Goal: Communication & Community: Answer question/provide support

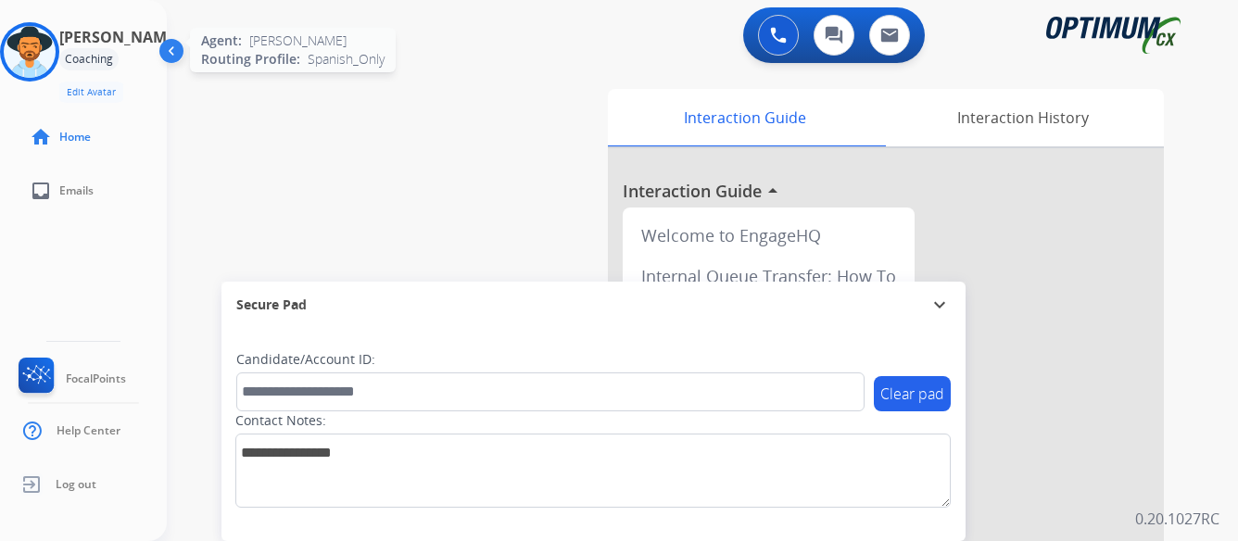
click at [56, 57] on img at bounding box center [30, 52] width 52 height 52
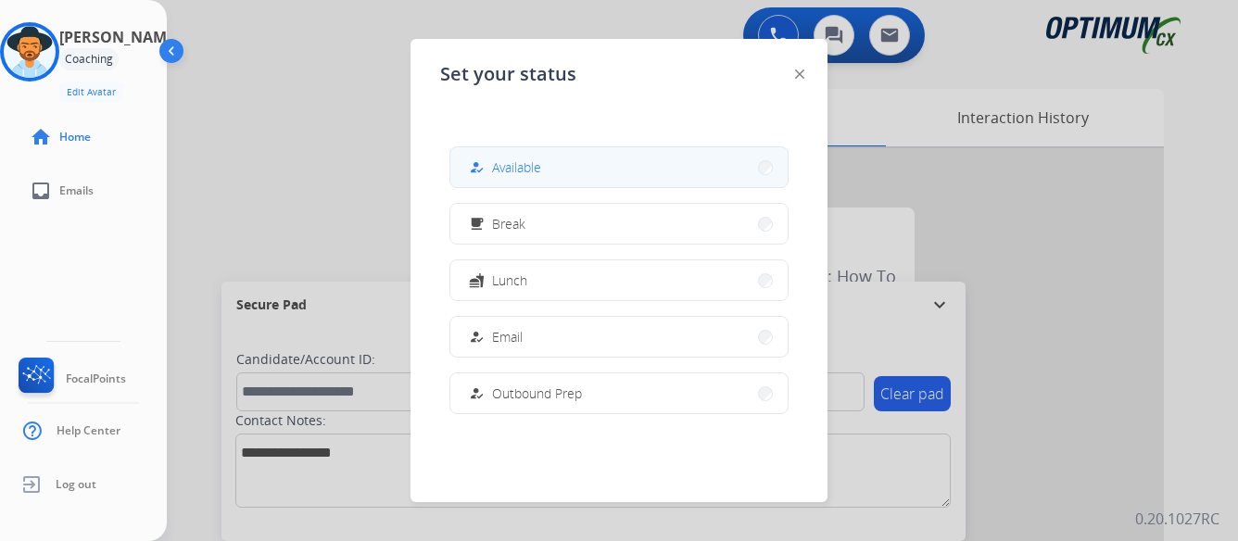
click at [613, 169] on button "how_to_reg Available" at bounding box center [618, 167] width 337 height 40
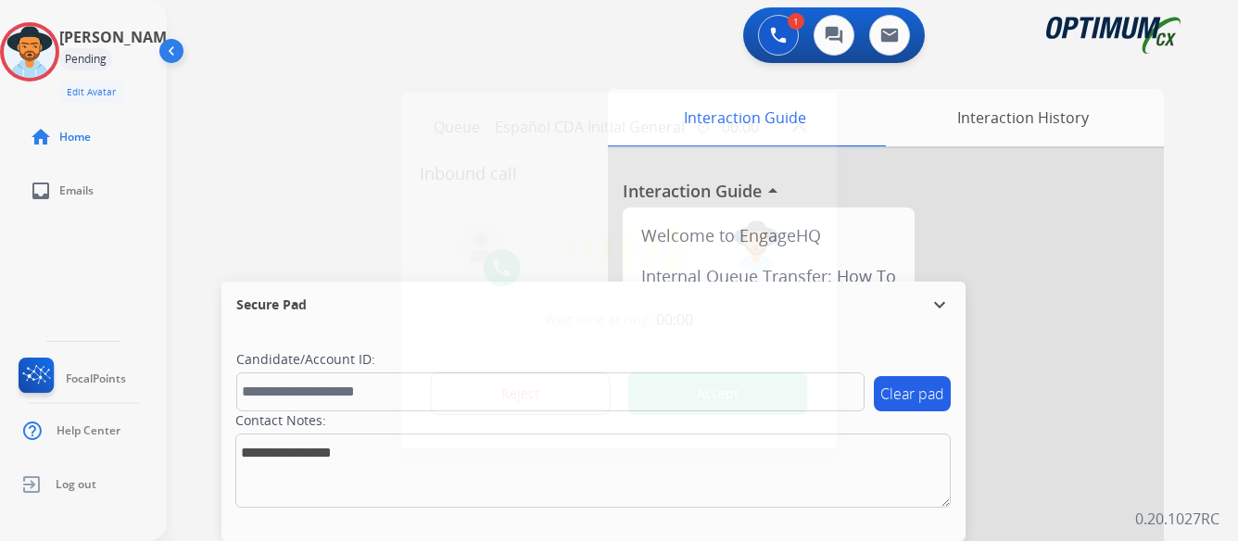
click at [725, 401] on button "Accept" at bounding box center [718, 393] width 180 height 43
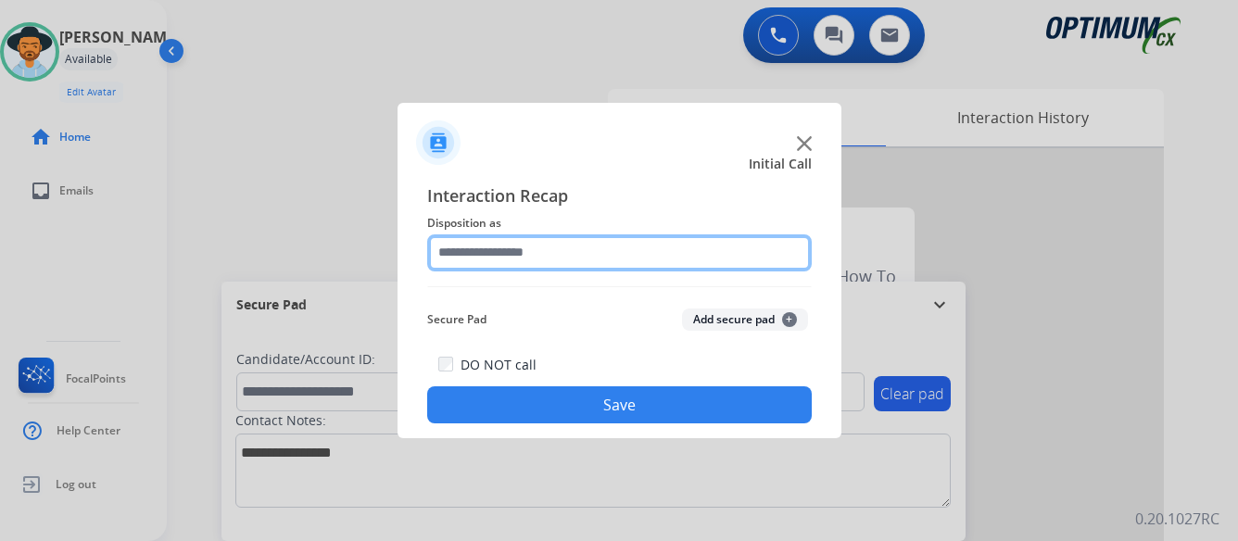
click at [594, 252] on input "text" at bounding box center [619, 252] width 385 height 37
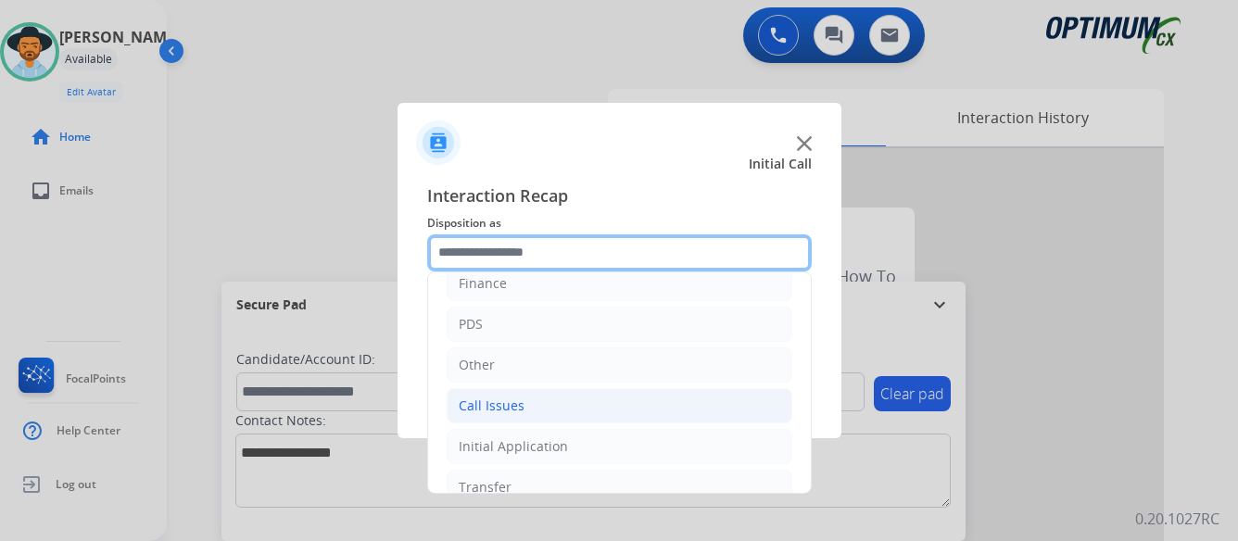
scroll to position [93, 0]
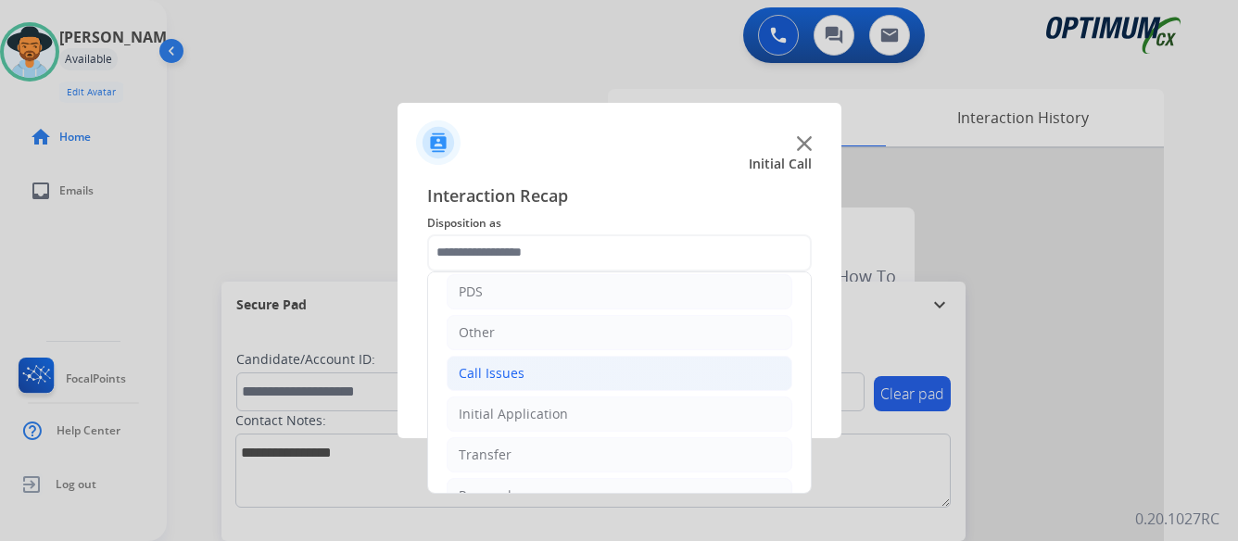
click at [510, 376] on div "Call Issues" at bounding box center [492, 373] width 66 height 19
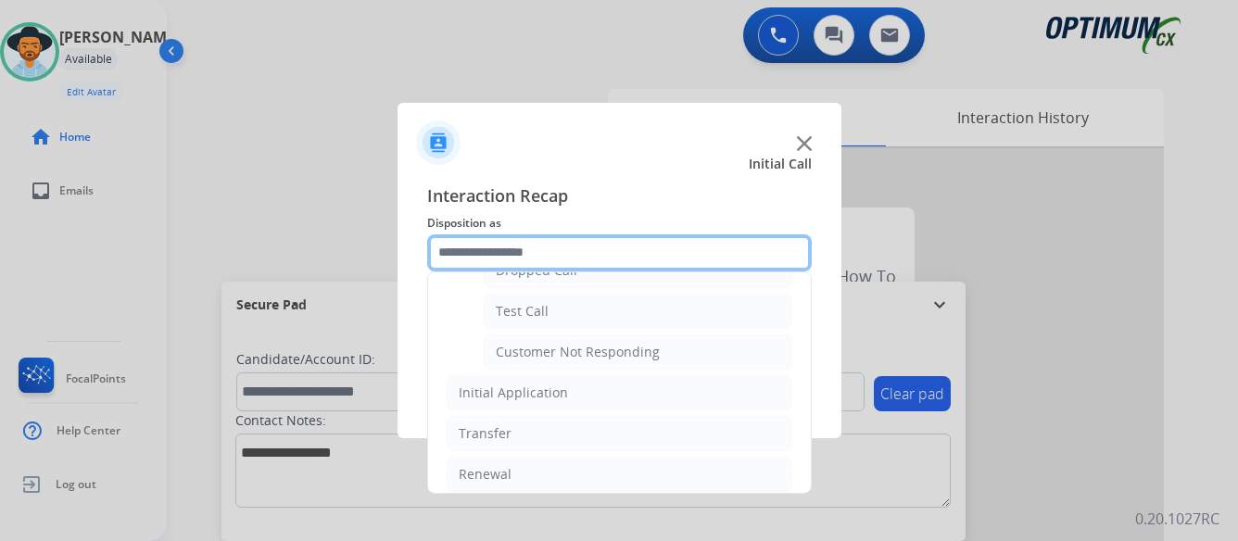
scroll to position [330, 0]
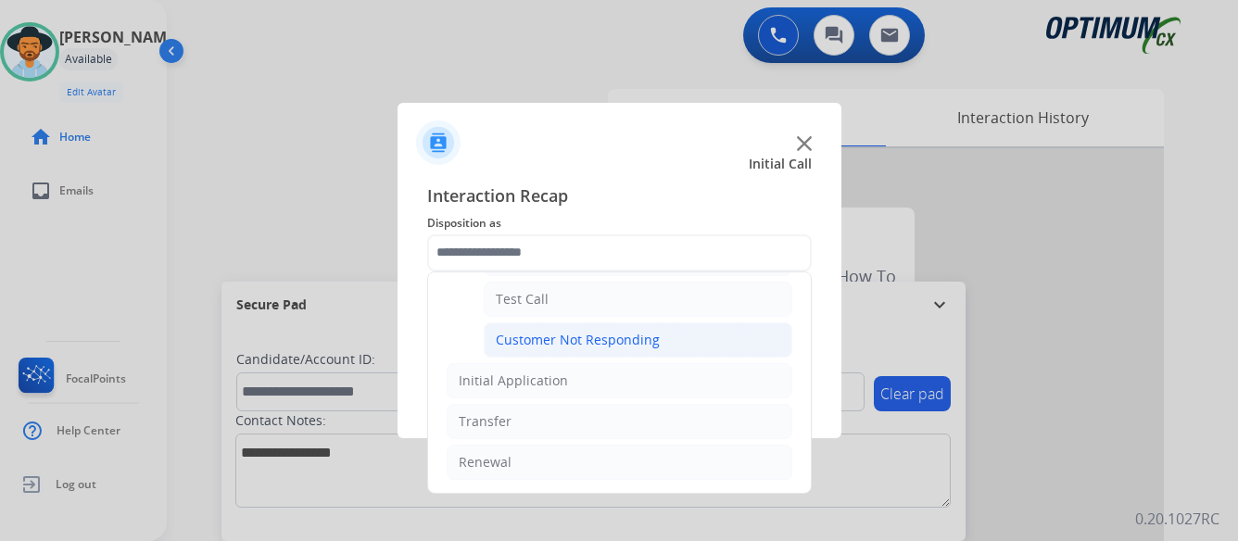
click at [589, 342] on div "Customer Not Responding" at bounding box center [578, 340] width 164 height 19
type input "**********"
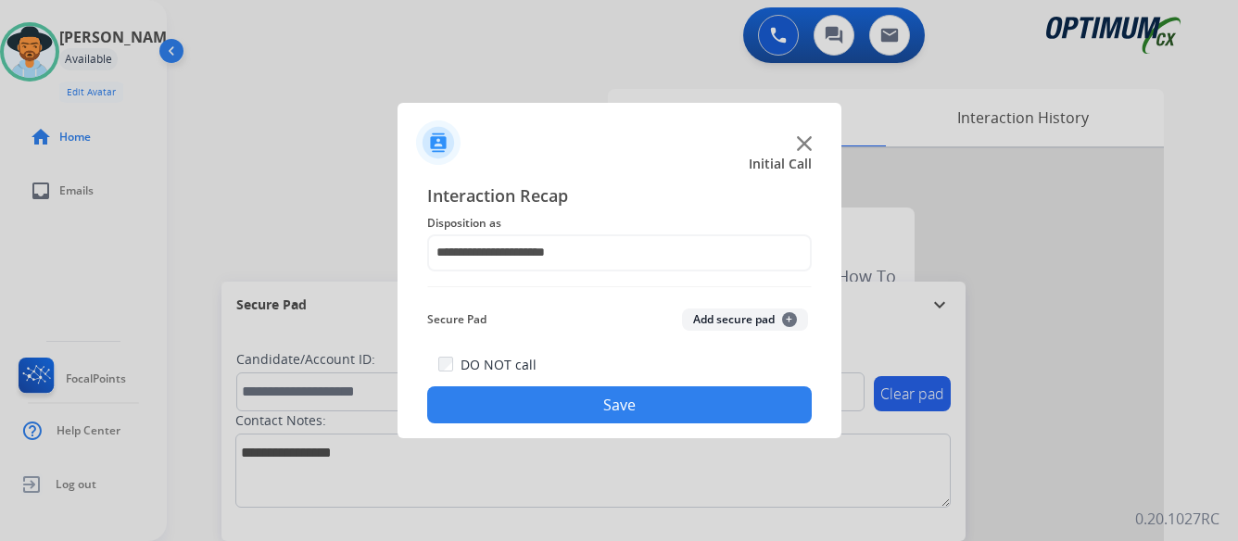
click at [610, 399] on button "Save" at bounding box center [619, 404] width 385 height 37
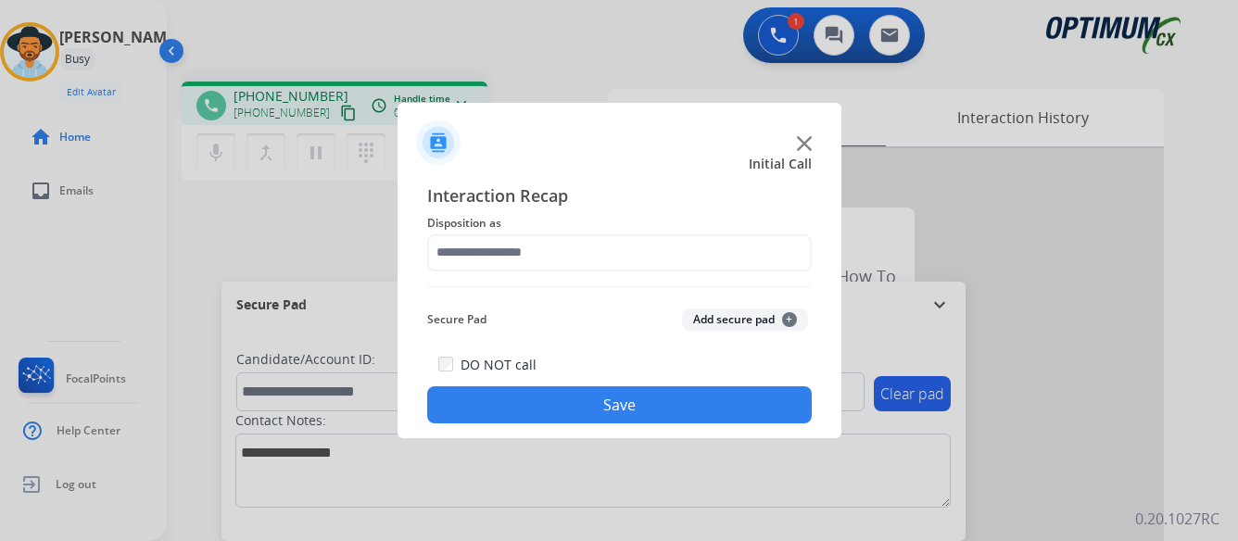
click at [806, 138] on img at bounding box center [804, 143] width 15 height 15
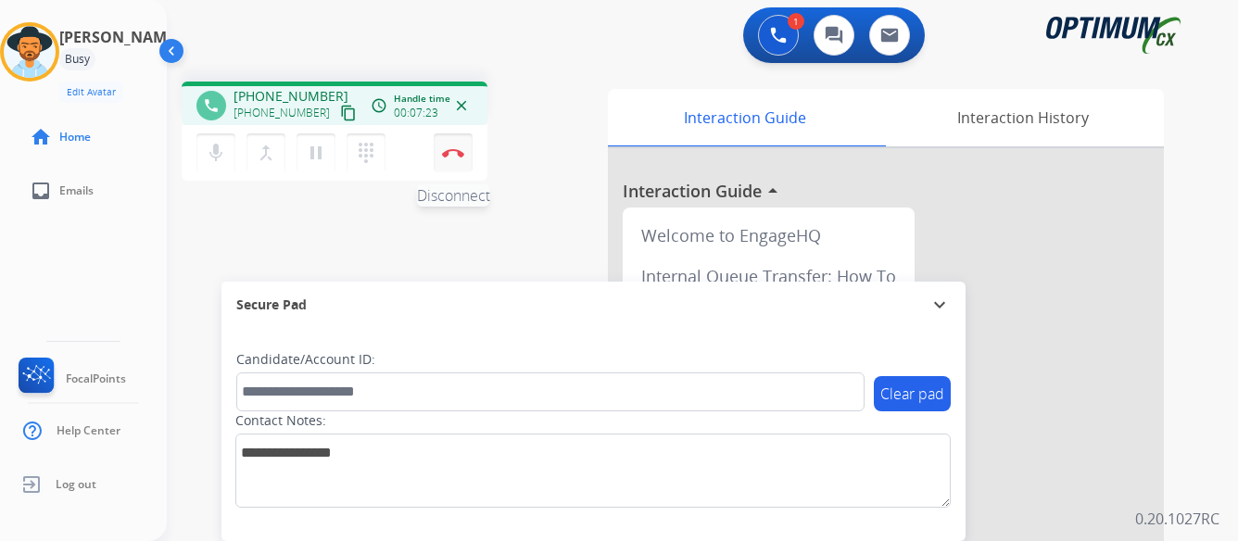
click at [449, 149] on img at bounding box center [453, 152] width 22 height 9
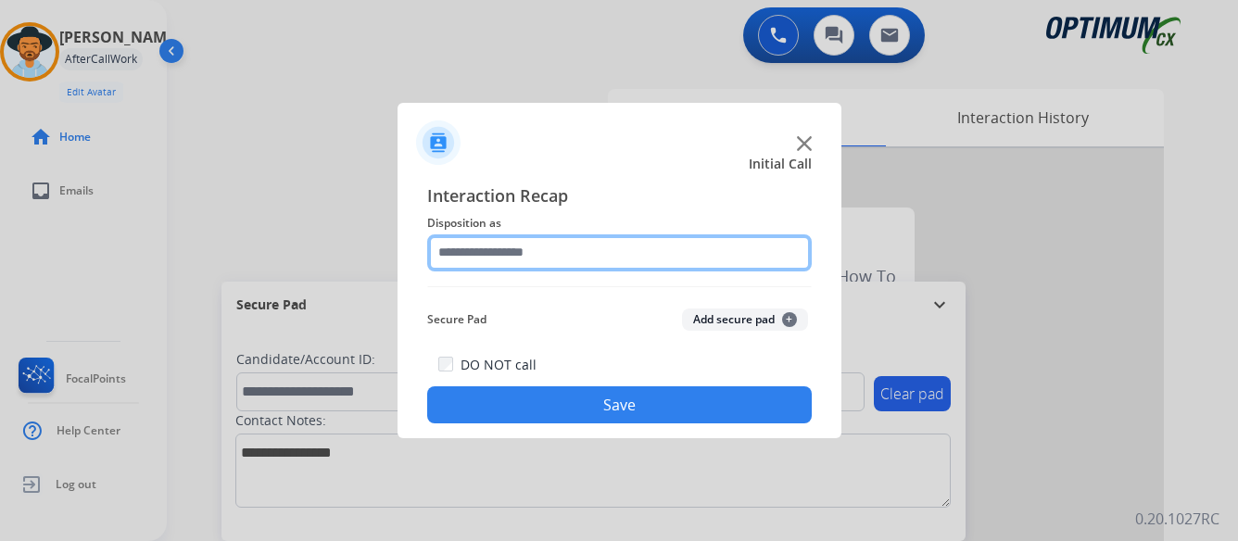
click at [568, 255] on input "text" at bounding box center [619, 252] width 385 height 37
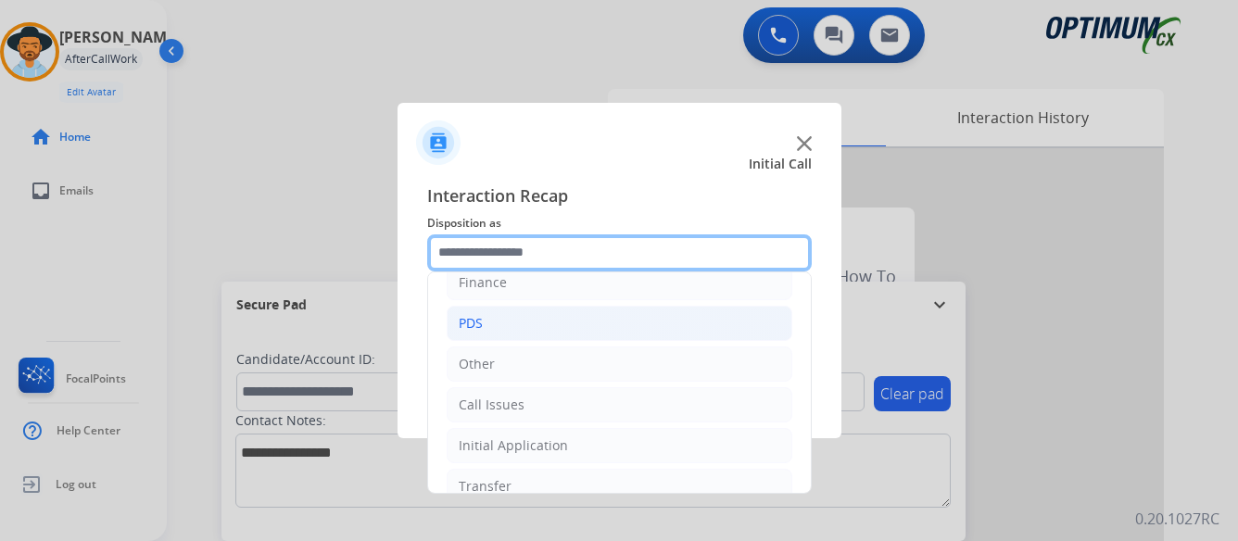
scroll to position [126, 0]
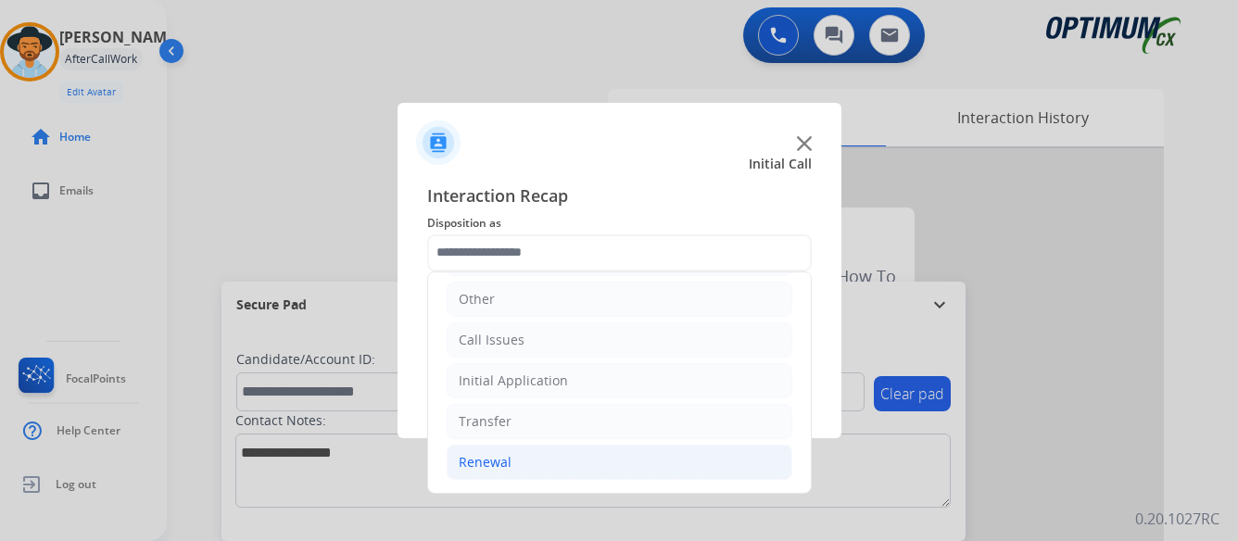
click at [467, 462] on div "Renewal" at bounding box center [485, 462] width 53 height 19
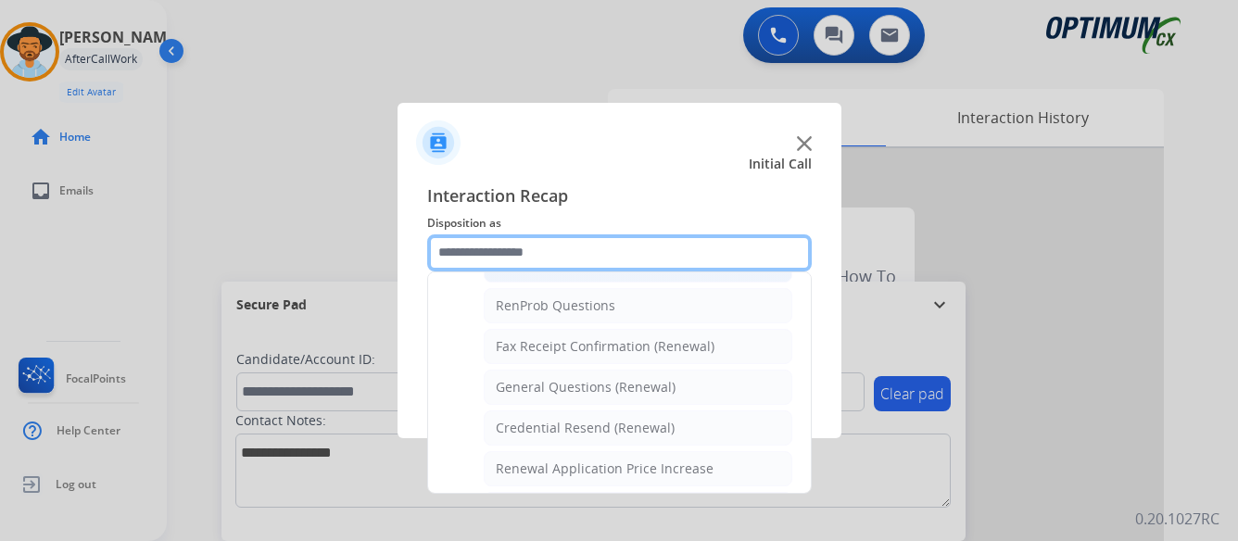
scroll to position [497, 0]
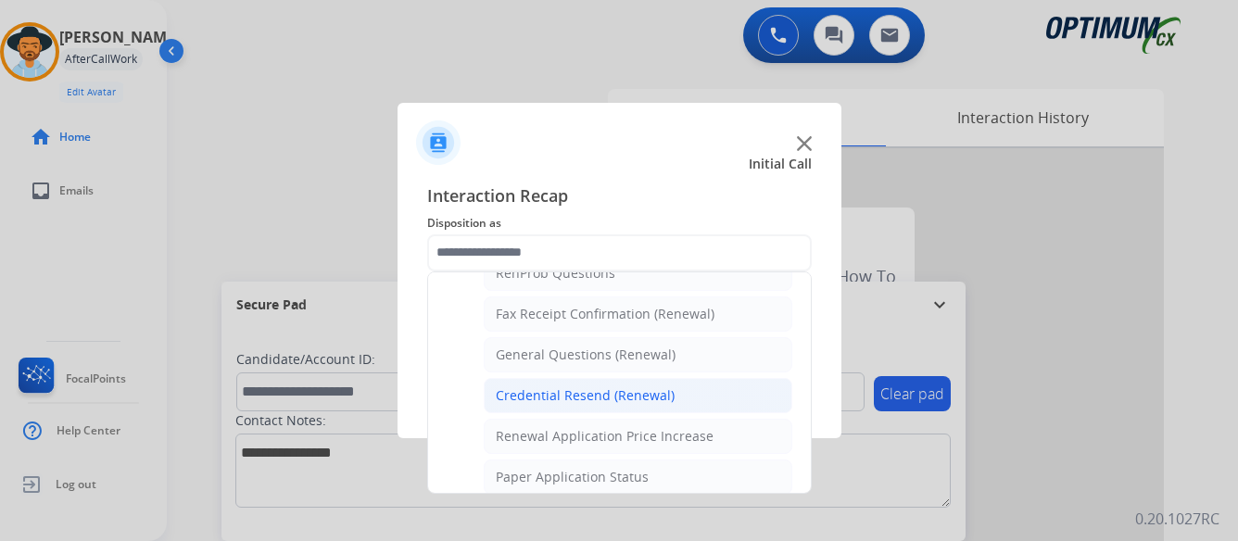
click at [544, 391] on div "Credential Resend (Renewal)" at bounding box center [585, 395] width 179 height 19
type input "**********"
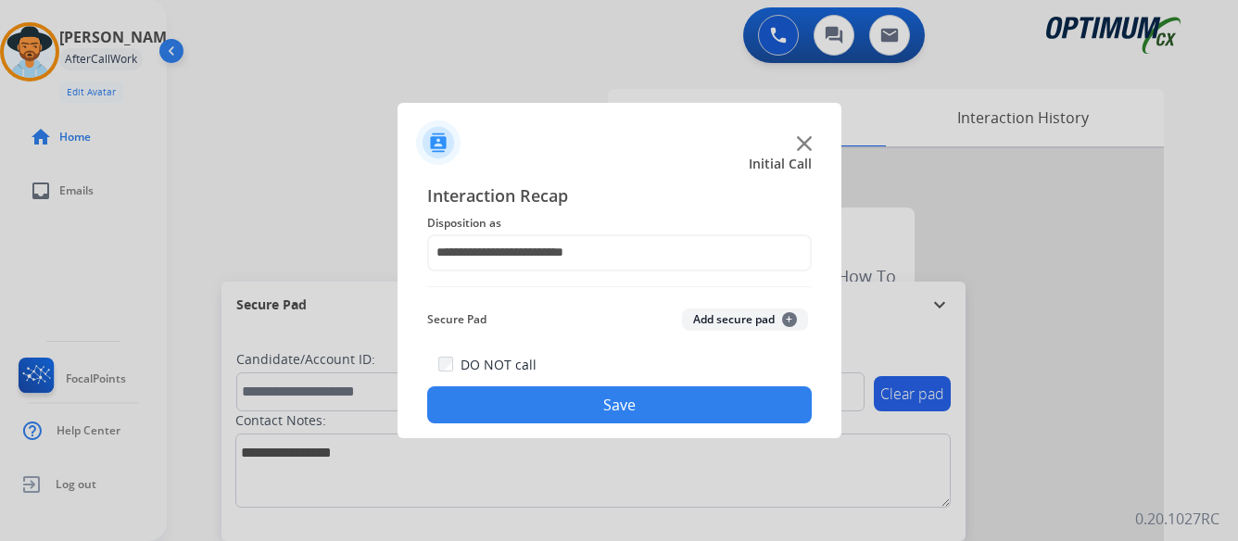
click at [588, 401] on button "Save" at bounding box center [619, 404] width 385 height 37
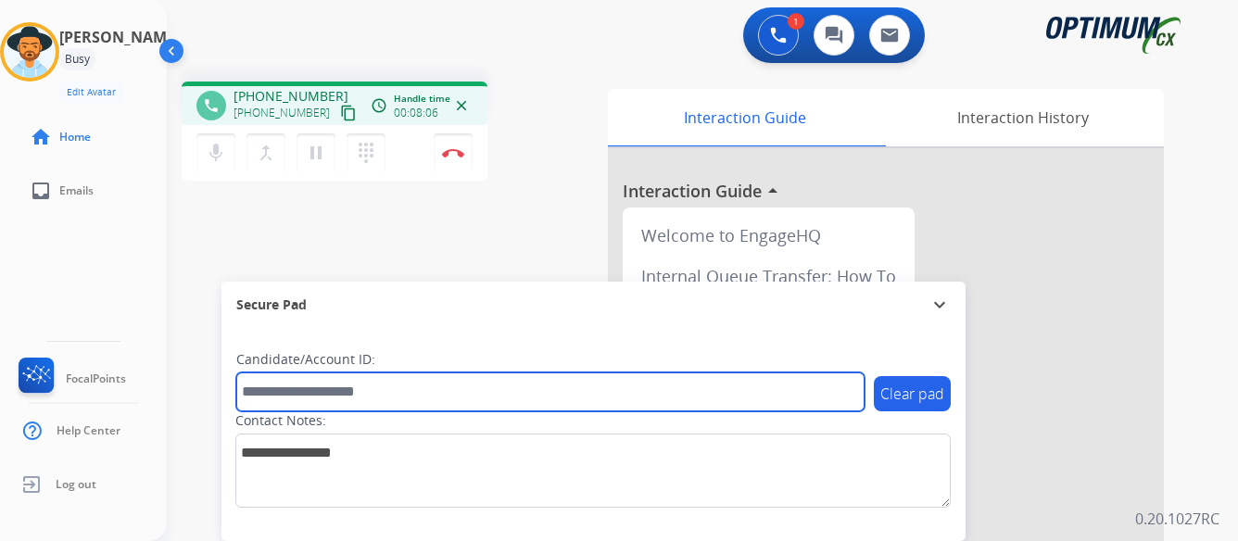
paste input "*******"
type input "*******"
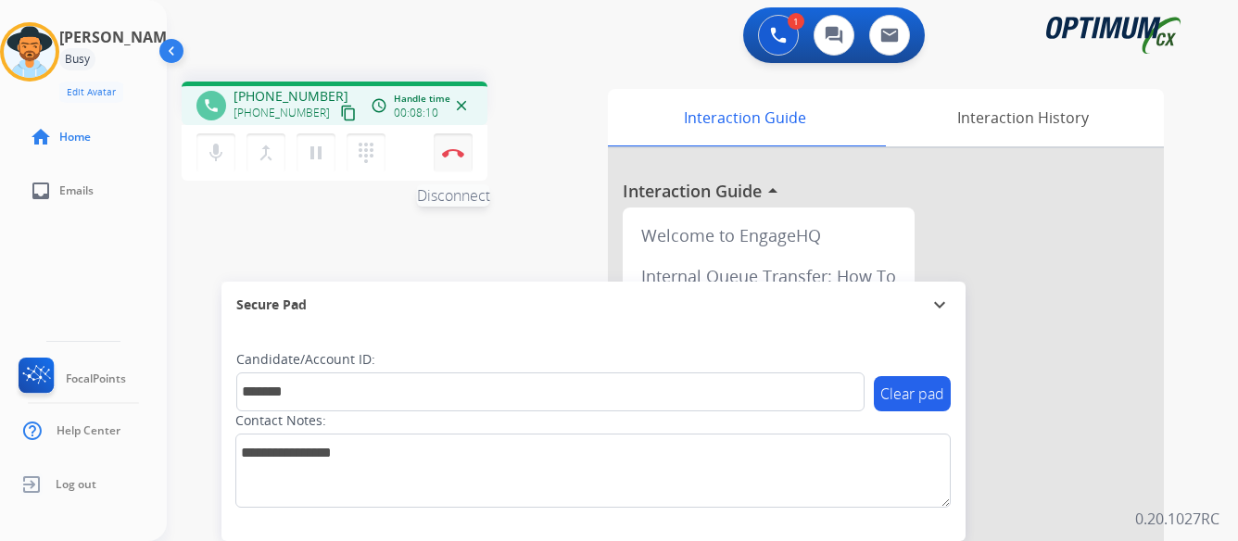
click at [451, 149] on img at bounding box center [453, 152] width 22 height 9
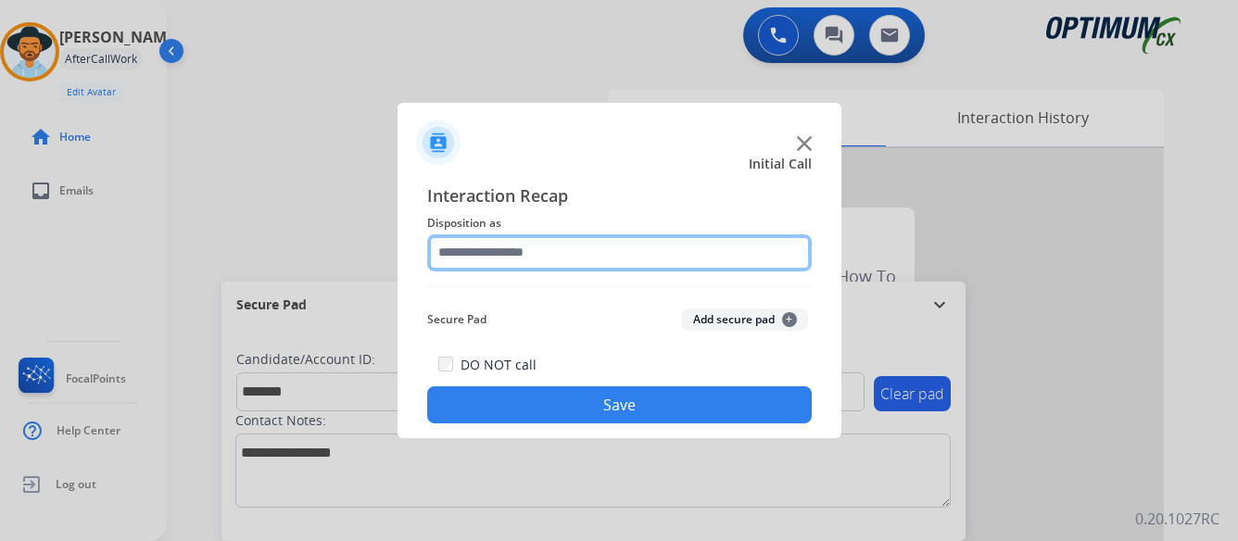
click at [580, 241] on input "text" at bounding box center [619, 252] width 385 height 37
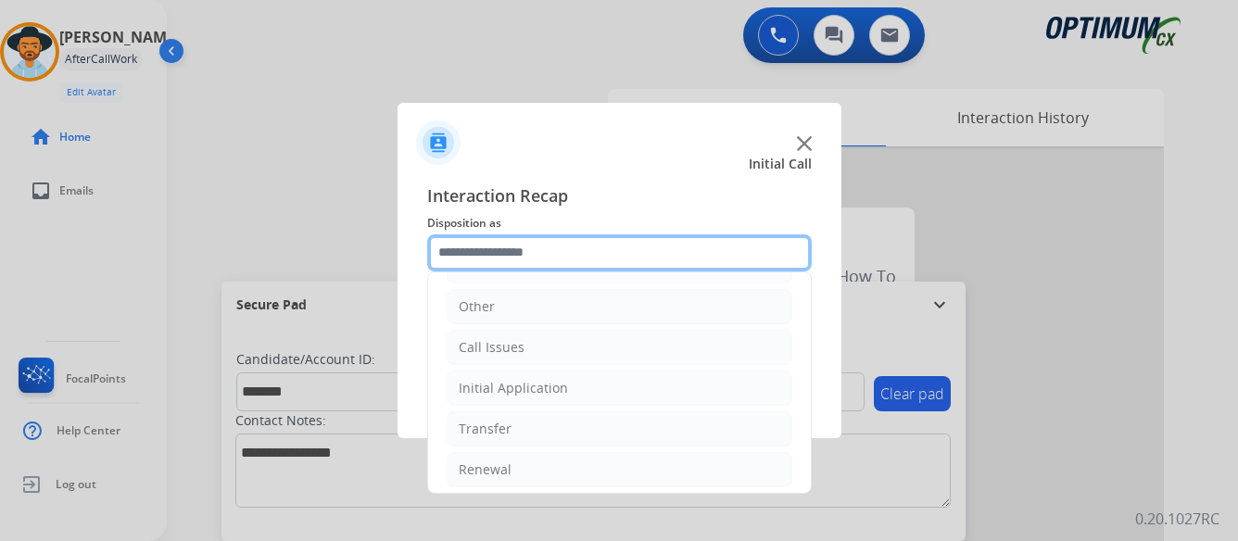
scroll to position [126, 0]
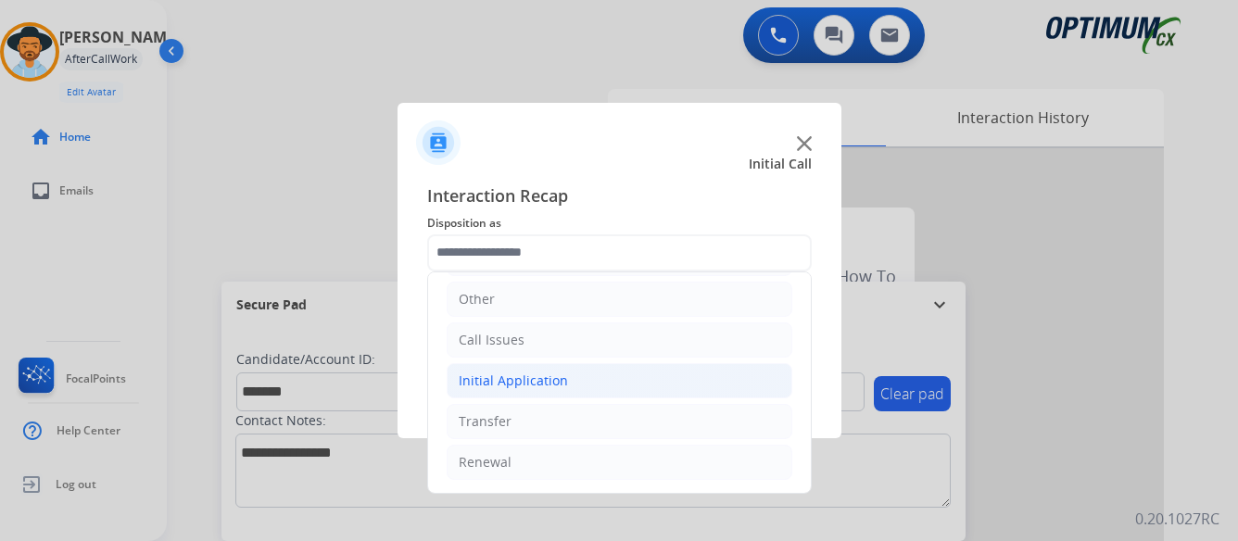
click at [582, 376] on li "Initial Application" at bounding box center [620, 380] width 346 height 35
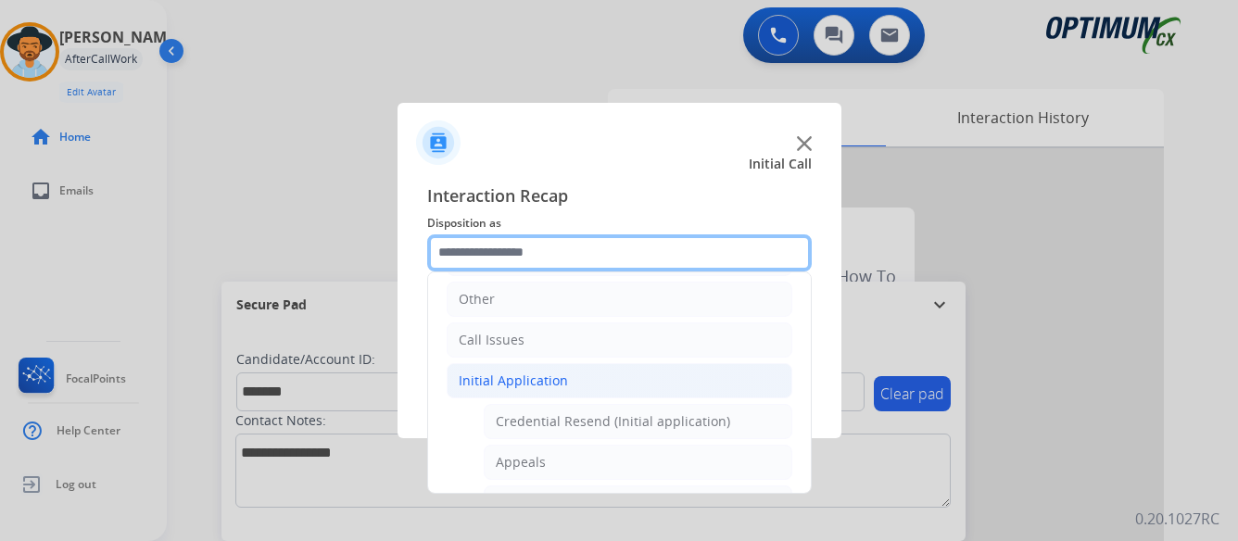
click at [572, 252] on input "text" at bounding box center [619, 252] width 385 height 37
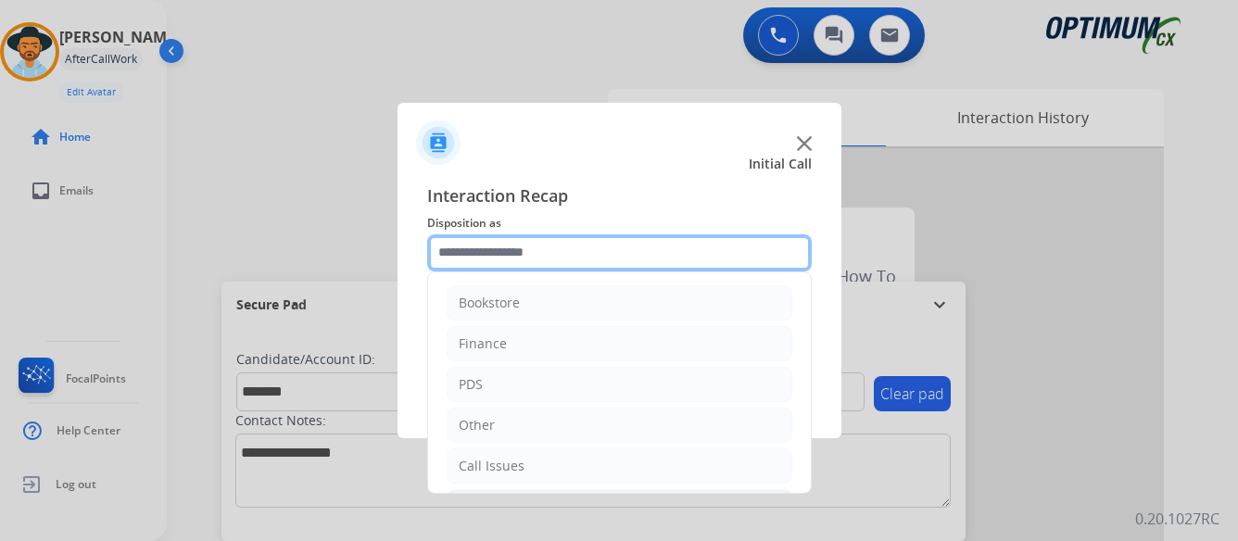
scroll to position [93, 0]
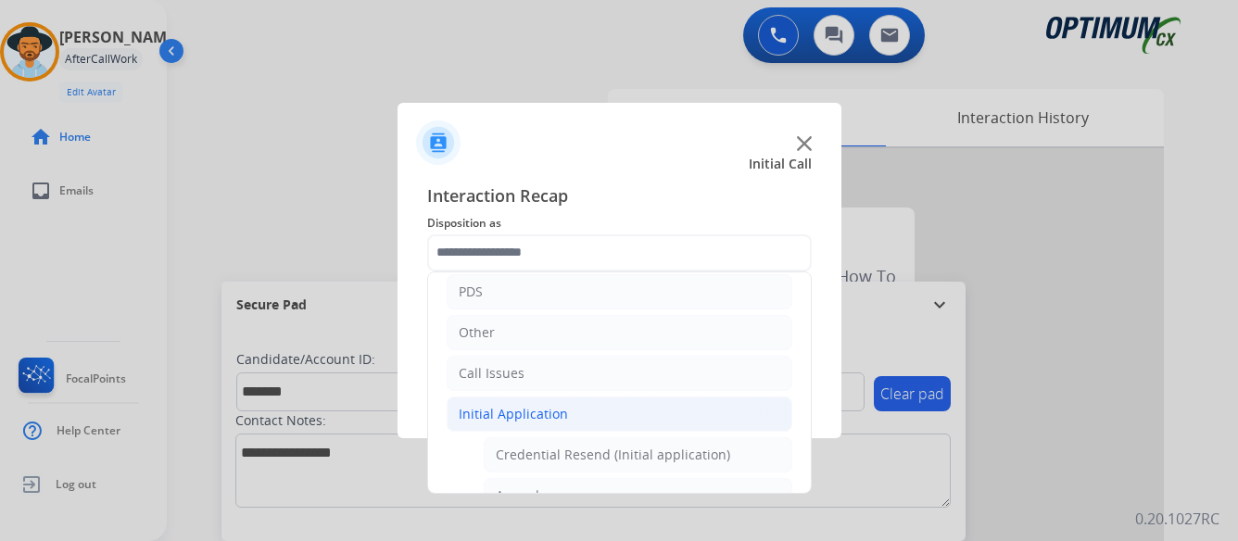
click at [531, 411] on div "Initial Application" at bounding box center [513, 414] width 109 height 19
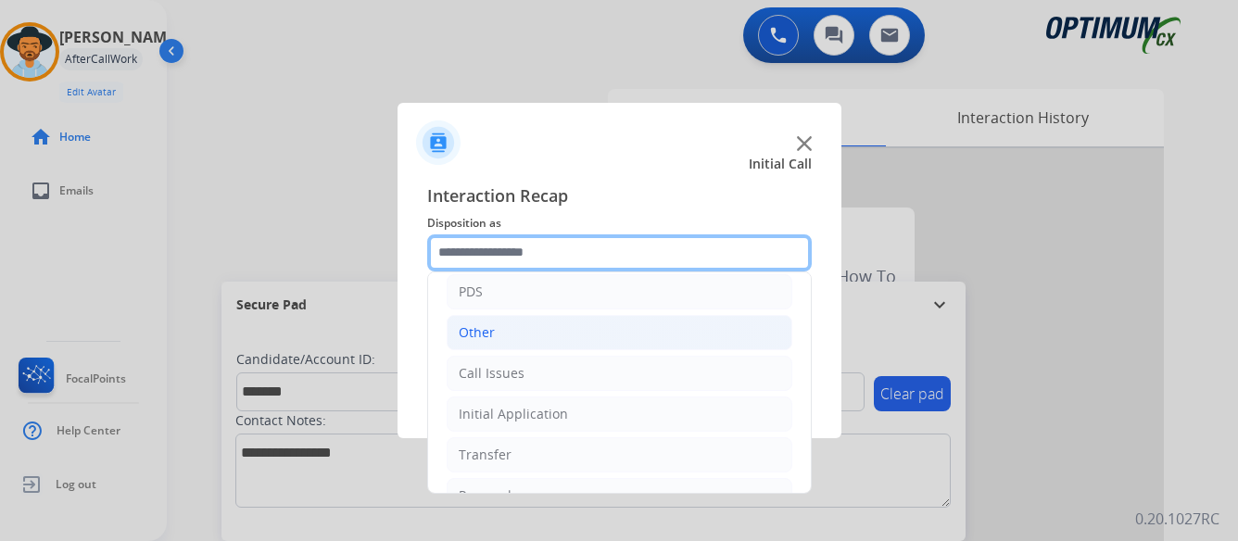
scroll to position [126, 0]
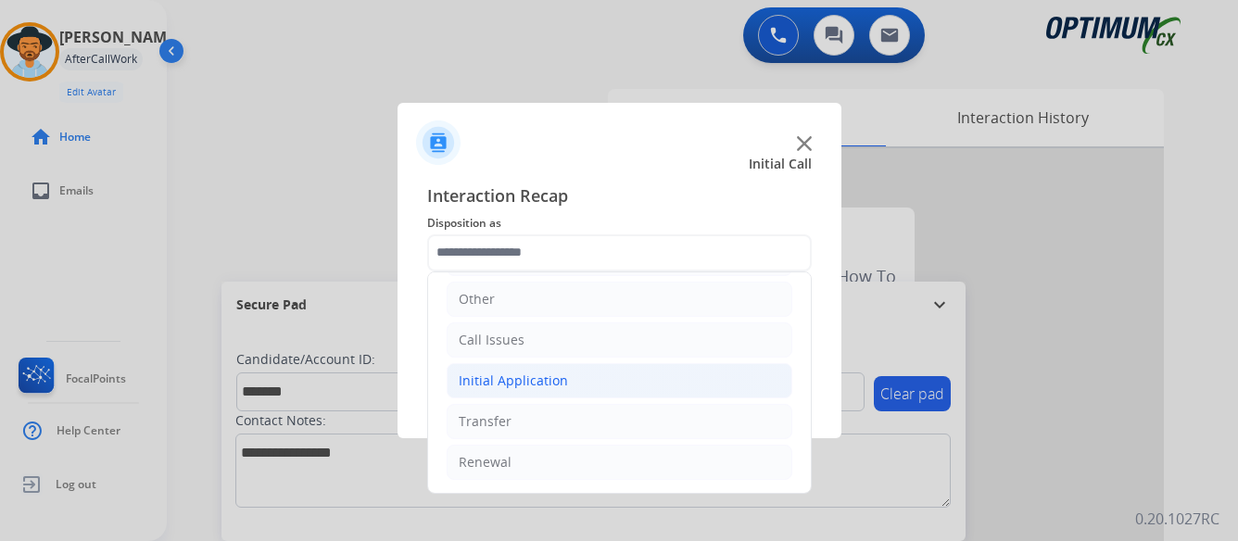
click at [496, 376] on div "Initial Application" at bounding box center [513, 381] width 109 height 19
click at [617, 420] on div "Credential Resend (Initial application)" at bounding box center [613, 421] width 234 height 19
type input "**********"
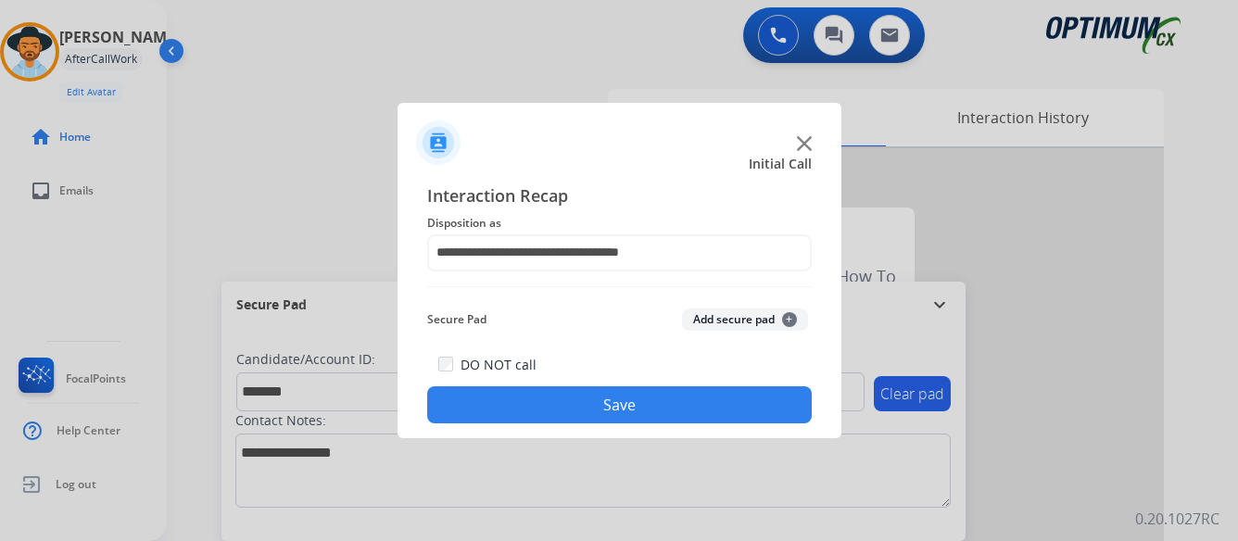
click at [617, 403] on button "Save" at bounding box center [619, 404] width 385 height 37
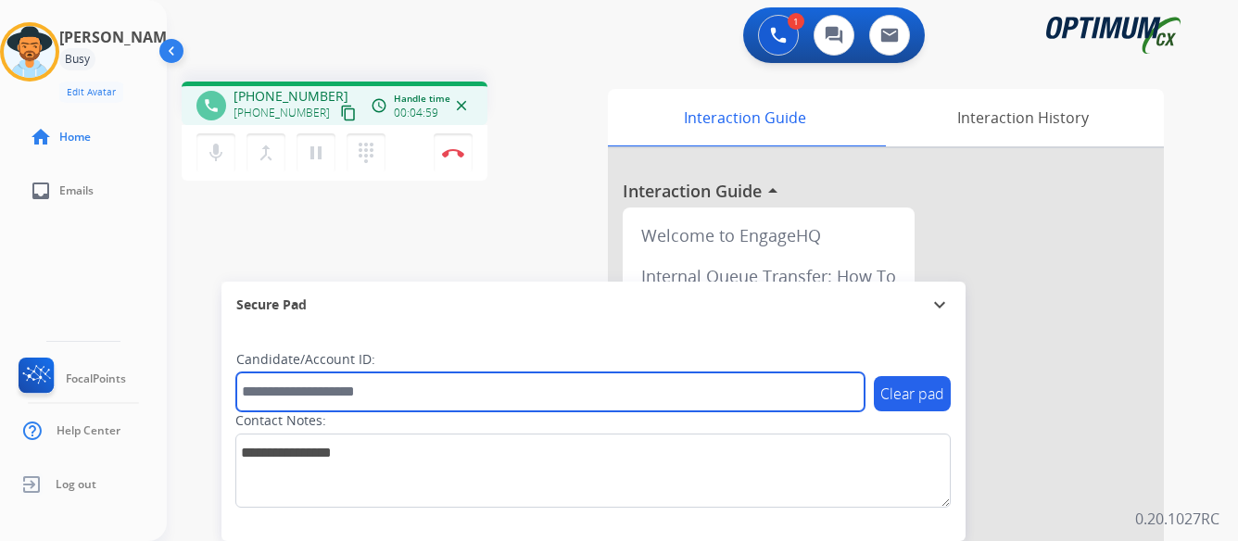
click at [449, 385] on input "text" at bounding box center [550, 391] width 628 height 39
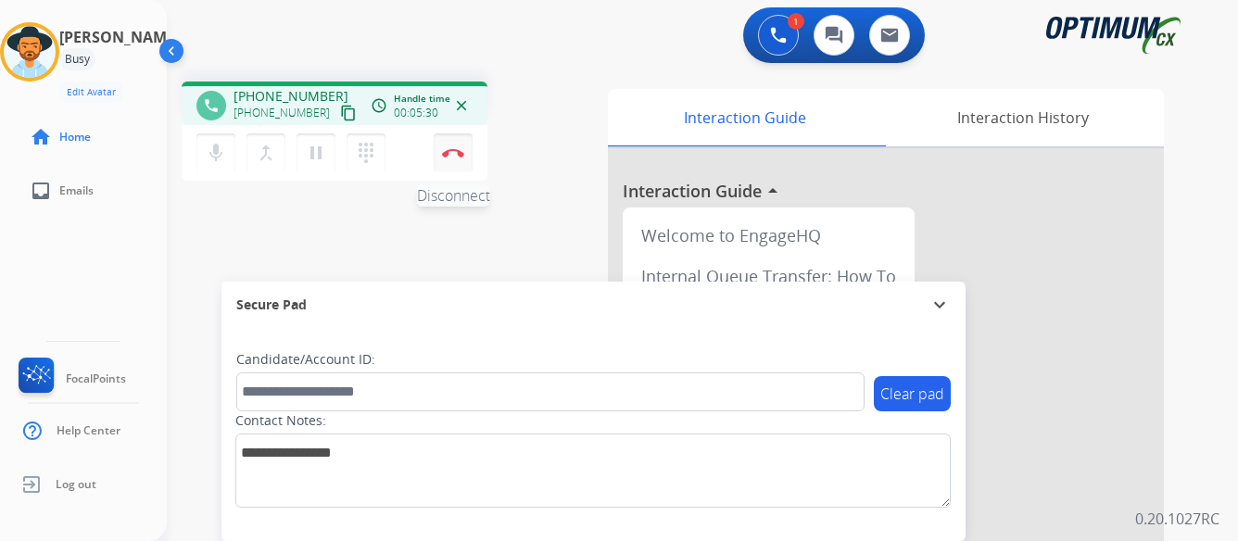
click at [451, 148] on img at bounding box center [453, 152] width 22 height 9
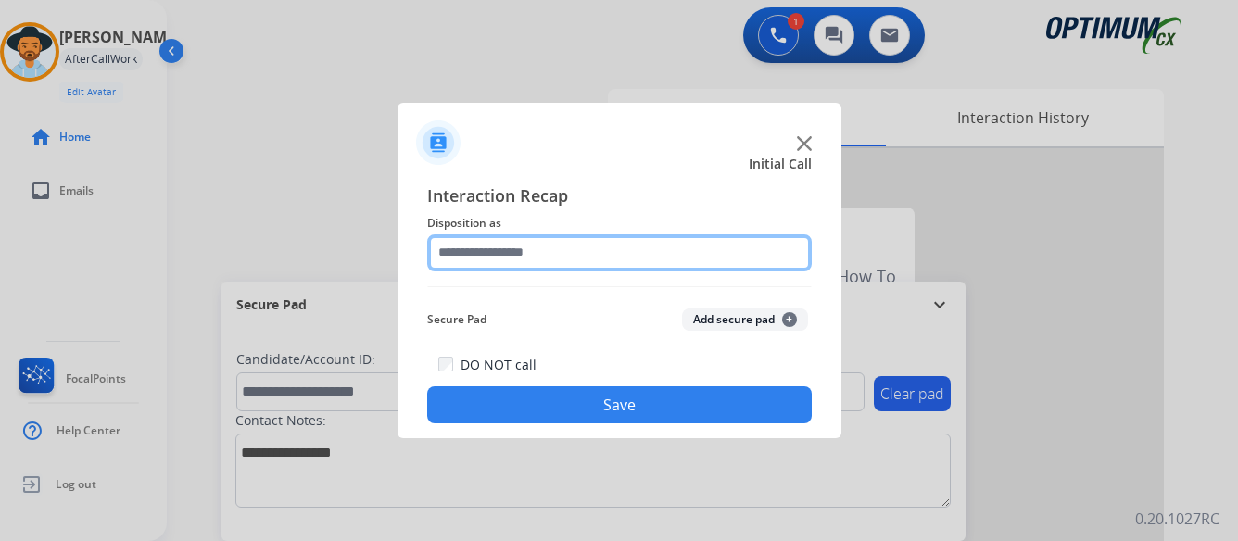
click at [645, 239] on input "text" at bounding box center [619, 252] width 385 height 37
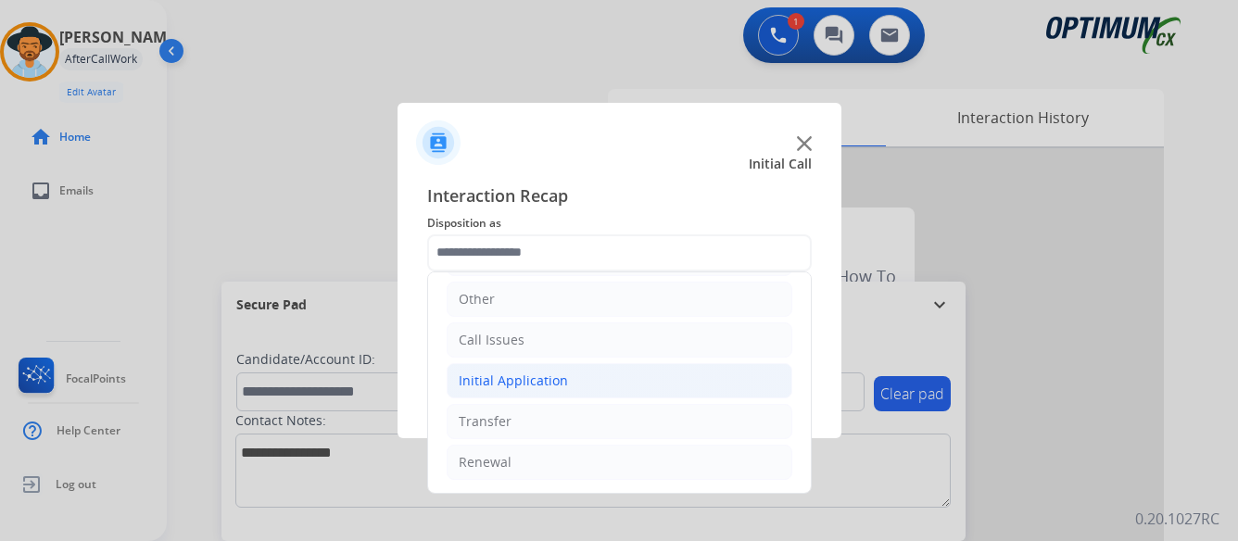
click at [536, 379] on div "Initial Application" at bounding box center [513, 381] width 109 height 19
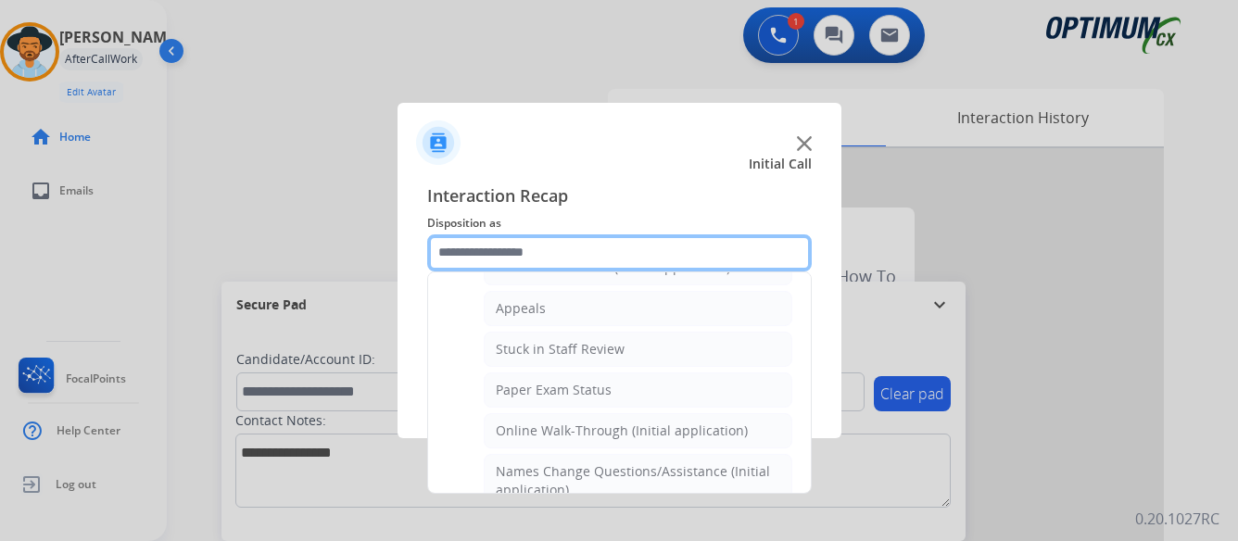
scroll to position [311, 0]
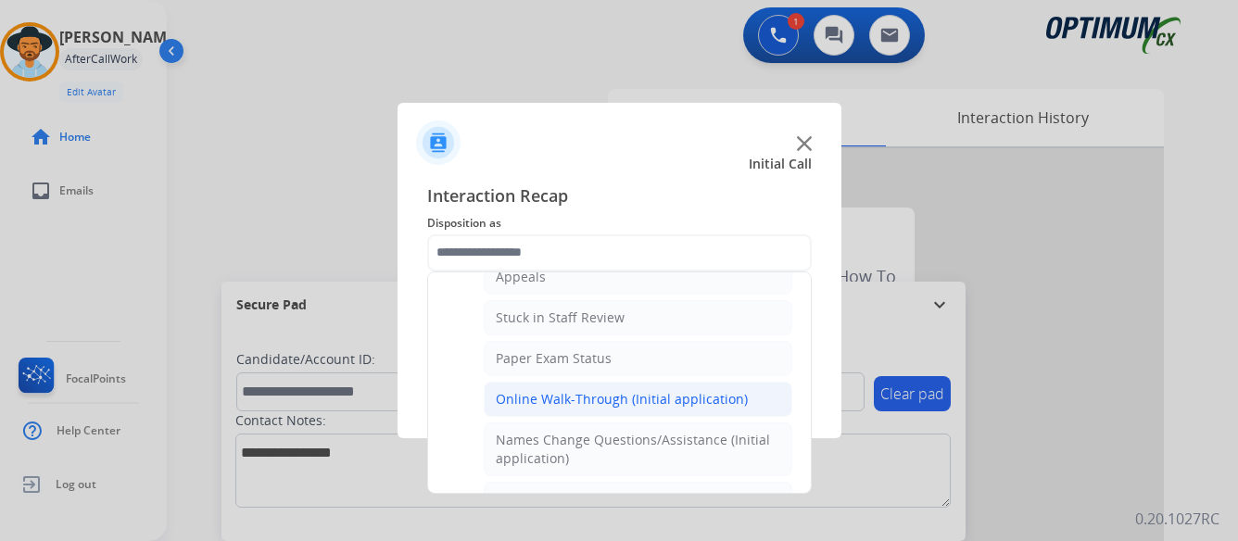
click at [549, 397] on div "Online Walk-Through (Initial application)" at bounding box center [622, 399] width 252 height 19
type input "**********"
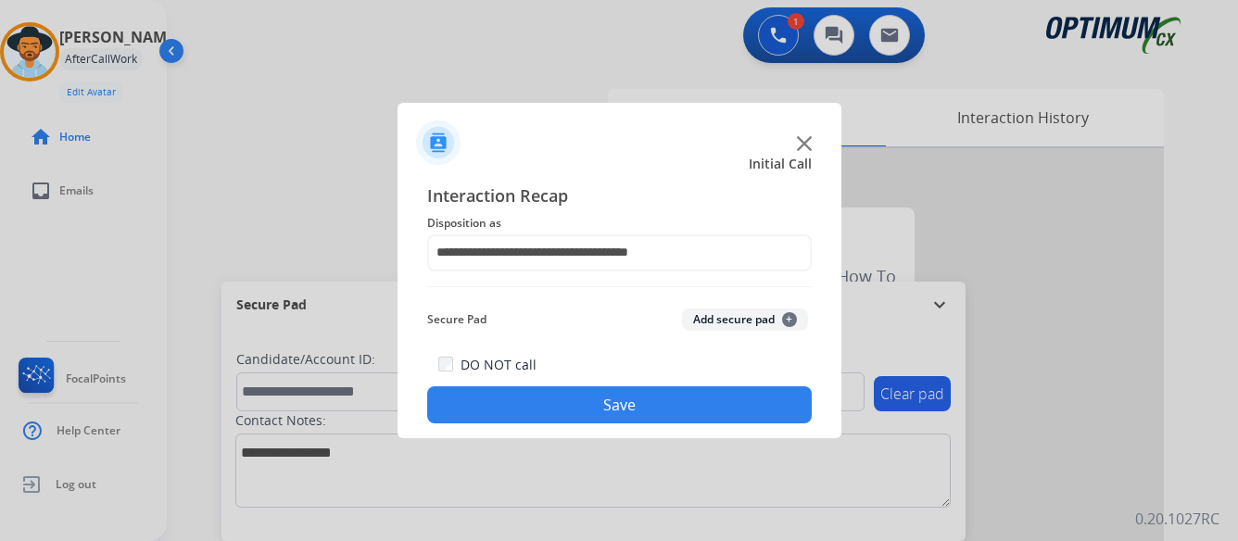
click at [536, 410] on button "Save" at bounding box center [619, 404] width 385 height 37
click at [802, 143] on img at bounding box center [804, 143] width 15 height 15
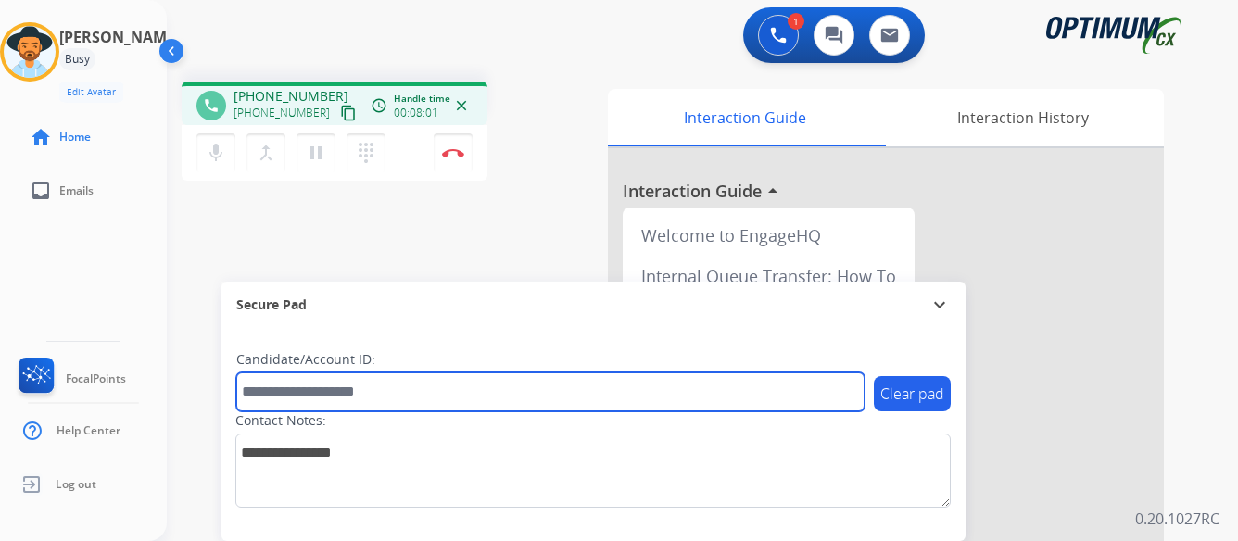
paste input "*******"
type input "*******"
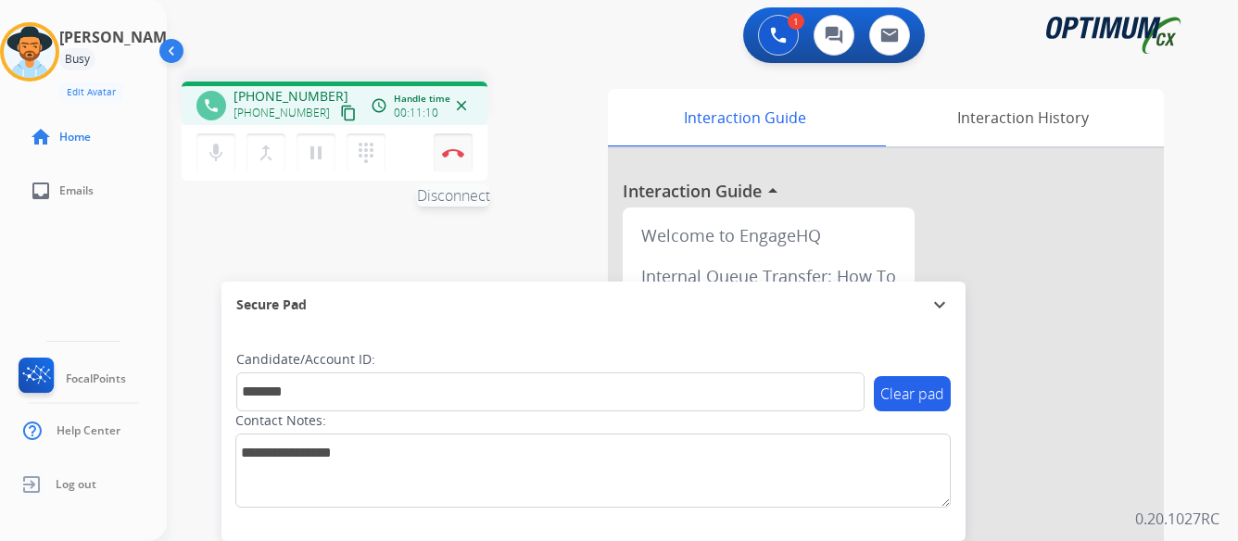
click at [453, 147] on button "Disconnect" at bounding box center [453, 152] width 39 height 39
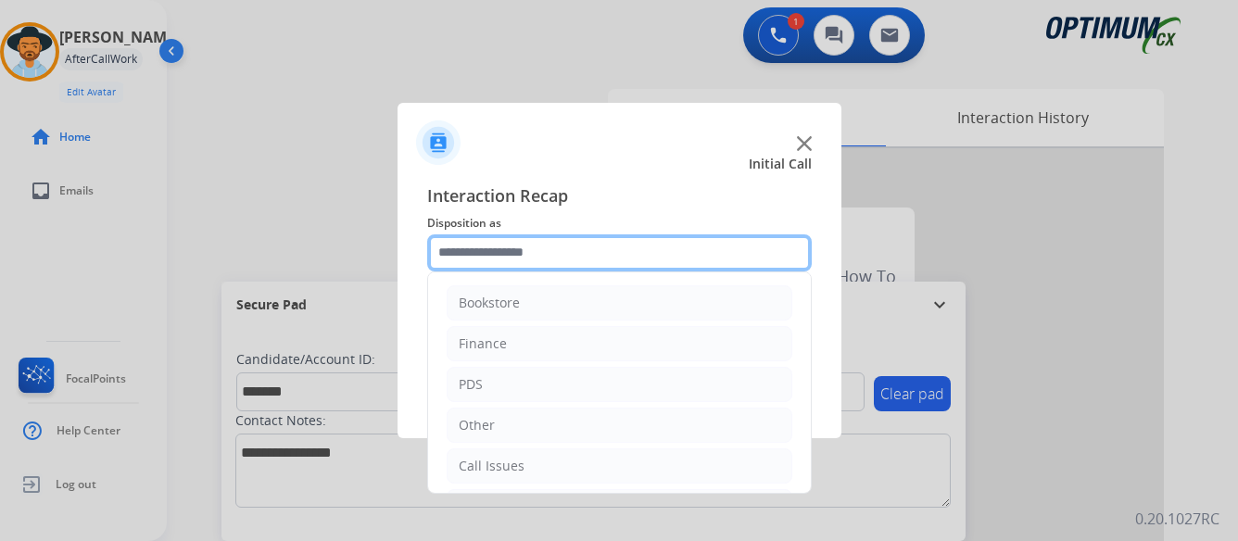
click at [609, 246] on input "text" at bounding box center [619, 252] width 385 height 37
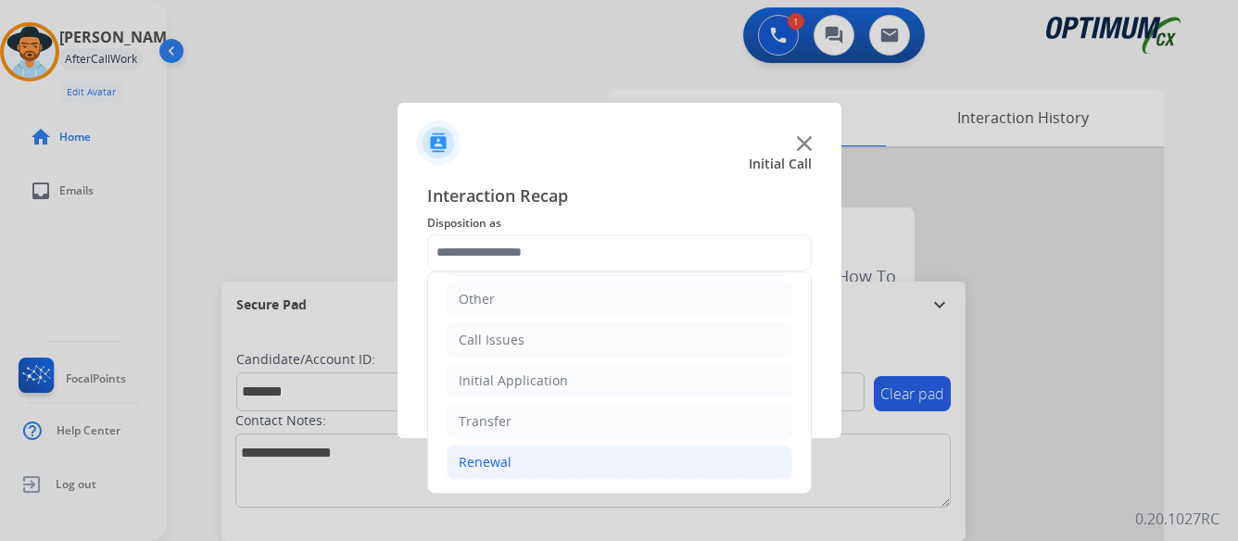
click at [498, 463] on div "Renewal" at bounding box center [485, 462] width 53 height 19
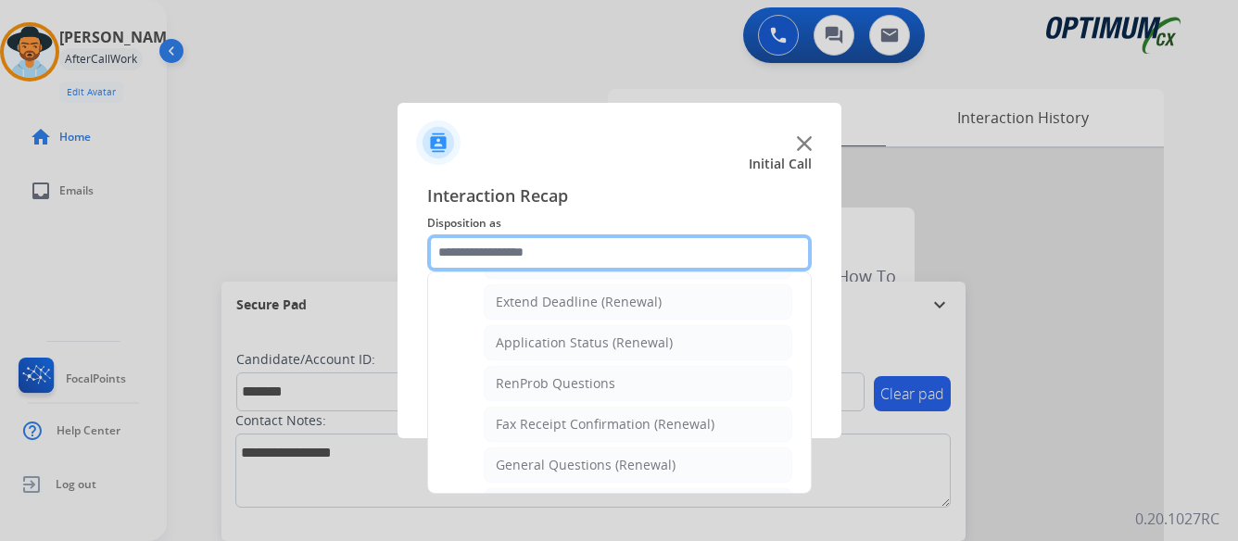
scroll to position [404, 0]
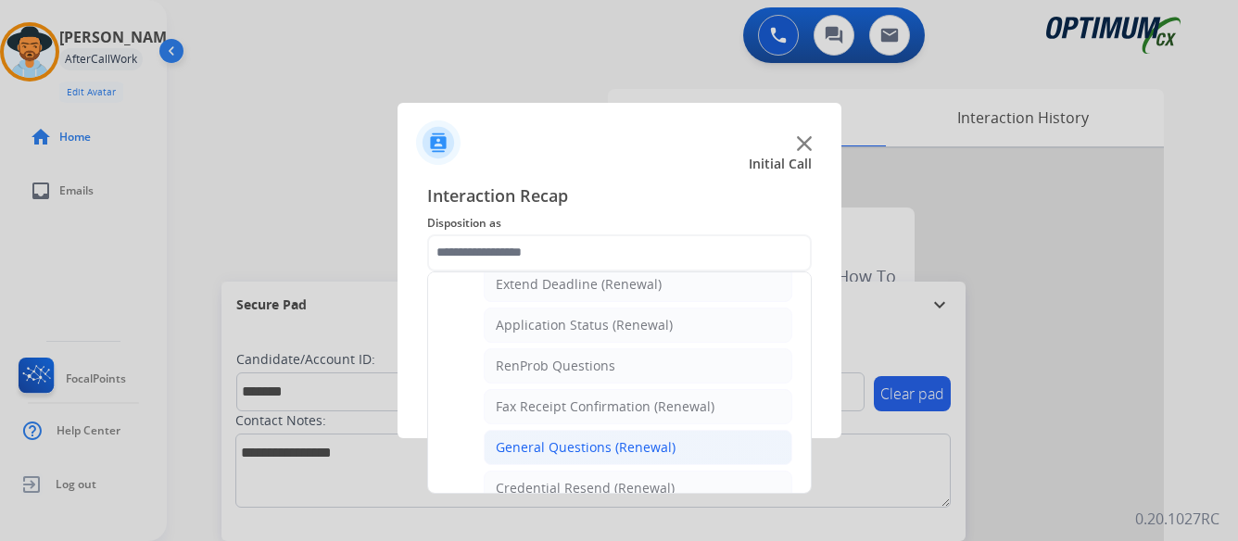
click at [557, 448] on div "General Questions (Renewal)" at bounding box center [586, 447] width 180 height 19
type input "**********"
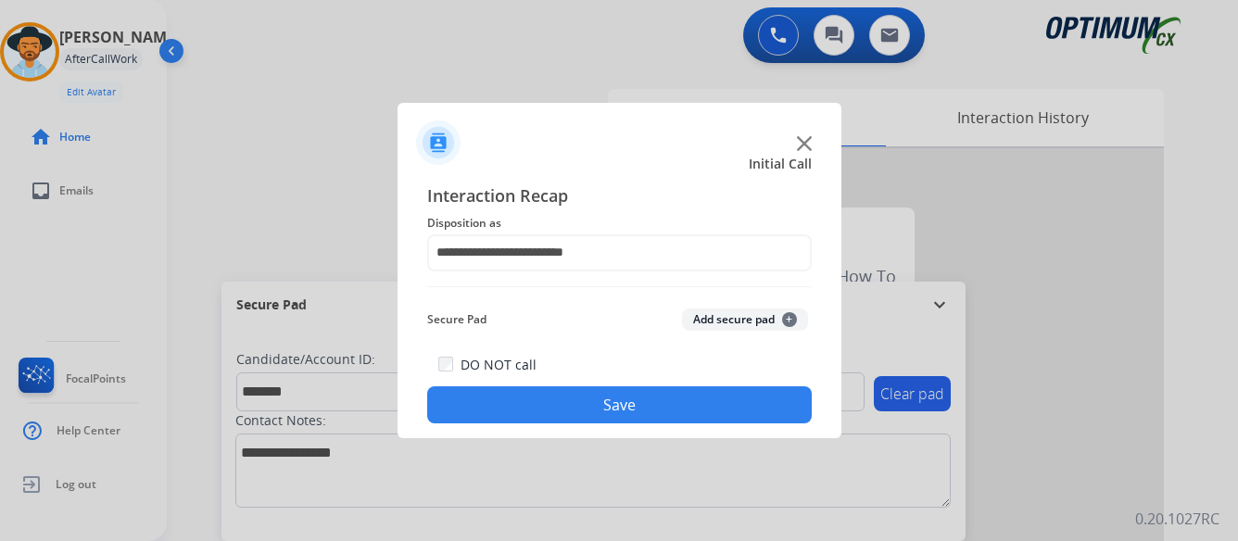
click at [629, 405] on button "Save" at bounding box center [619, 404] width 385 height 37
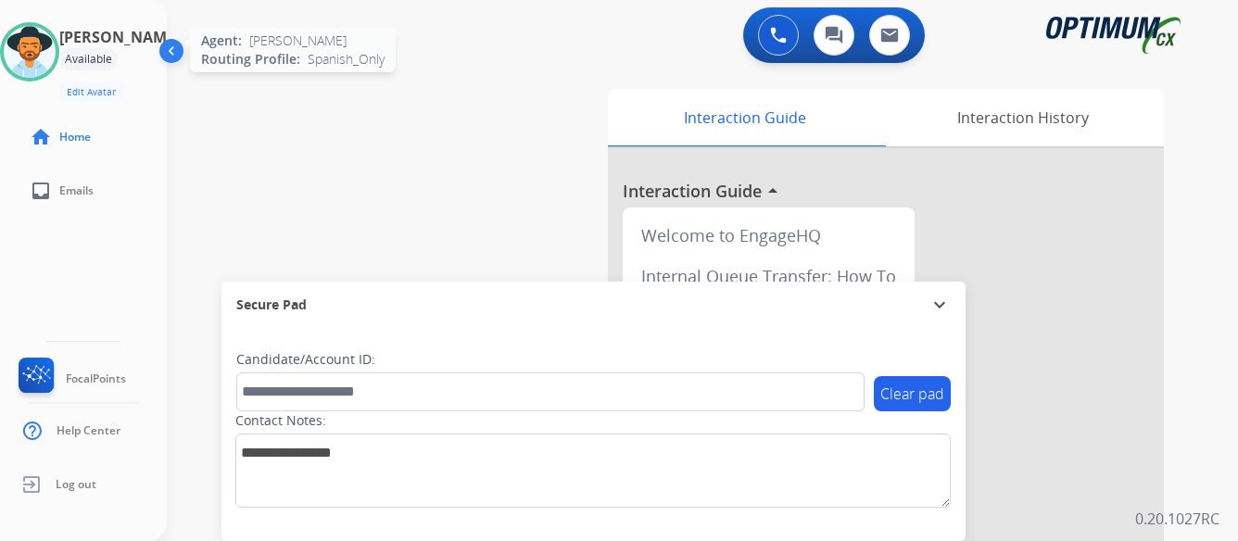
click at [56, 47] on img at bounding box center [30, 52] width 52 height 52
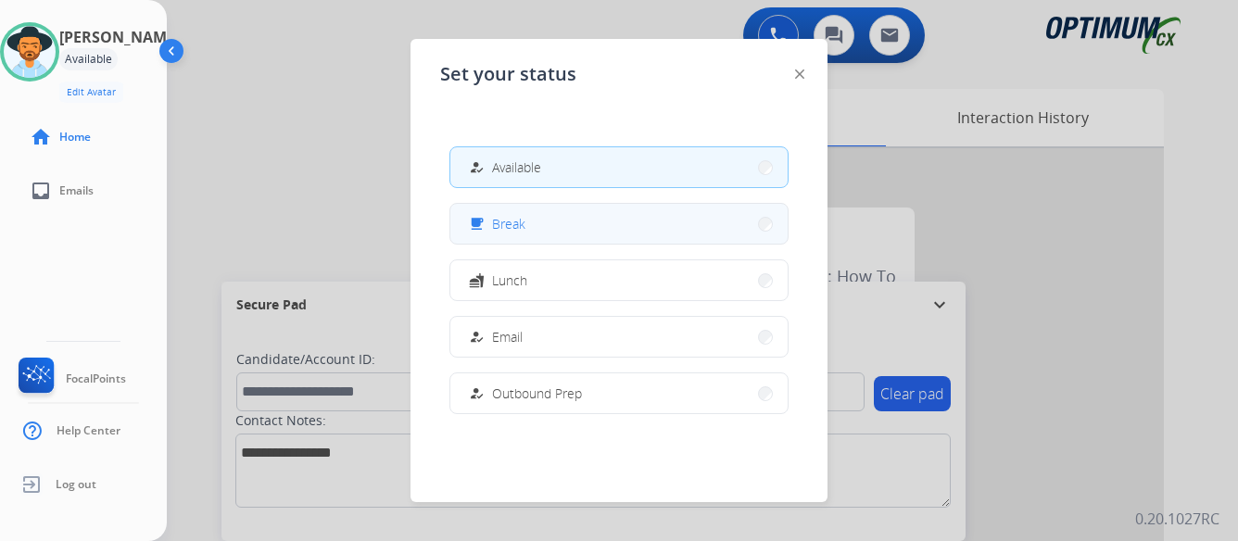
click at [601, 216] on button "free_breakfast Break" at bounding box center [618, 224] width 337 height 40
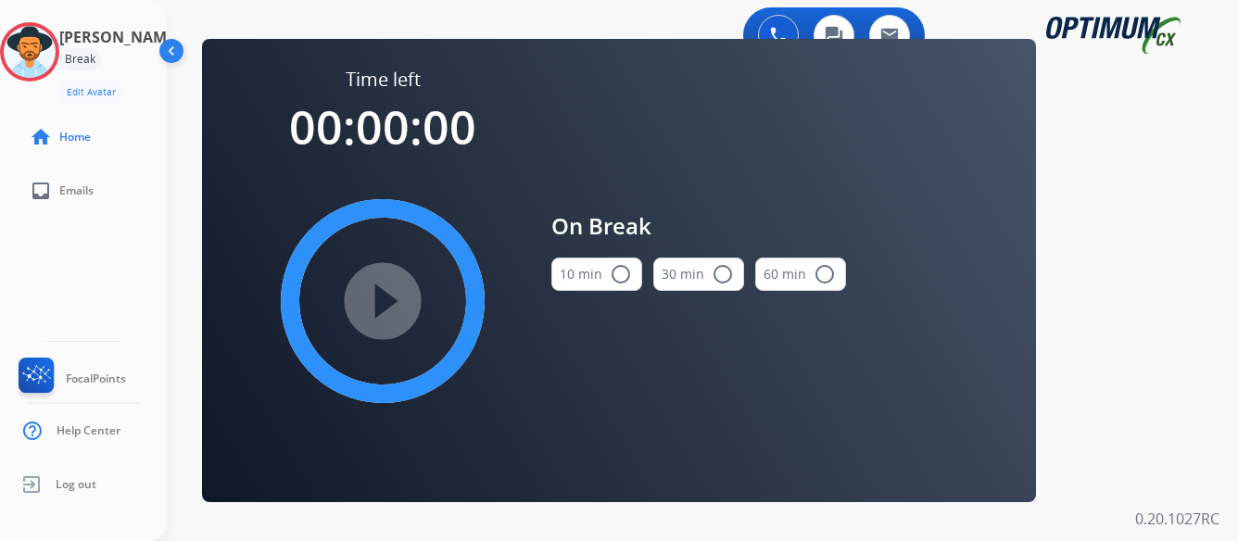
click at [623, 264] on mat-icon "radio_button_unchecked" at bounding box center [621, 274] width 22 height 22
click at [387, 296] on mat-icon "play_circle_filled" at bounding box center [383, 301] width 22 height 22
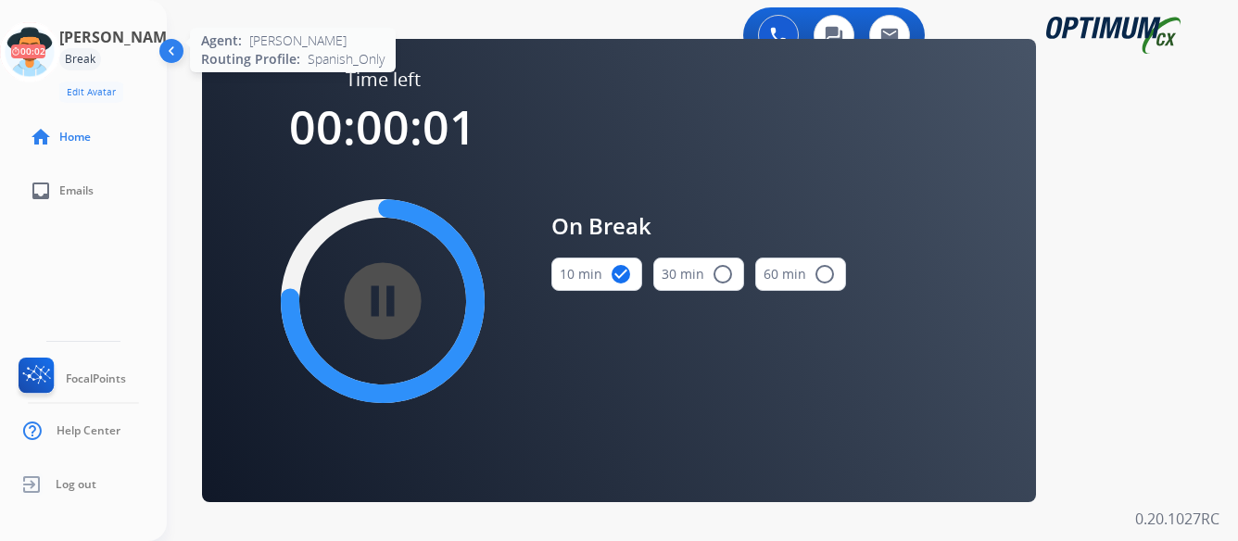
click at [60, 49] on icon at bounding box center [30, 52] width 60 height 60
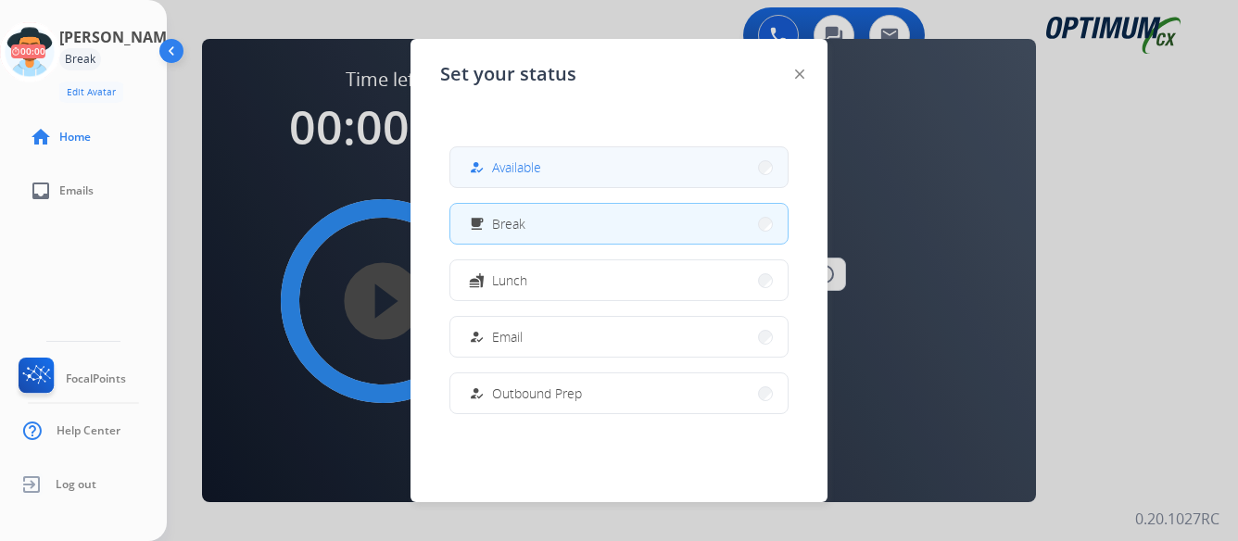
click at [616, 168] on button "how_to_reg Available" at bounding box center [618, 167] width 337 height 40
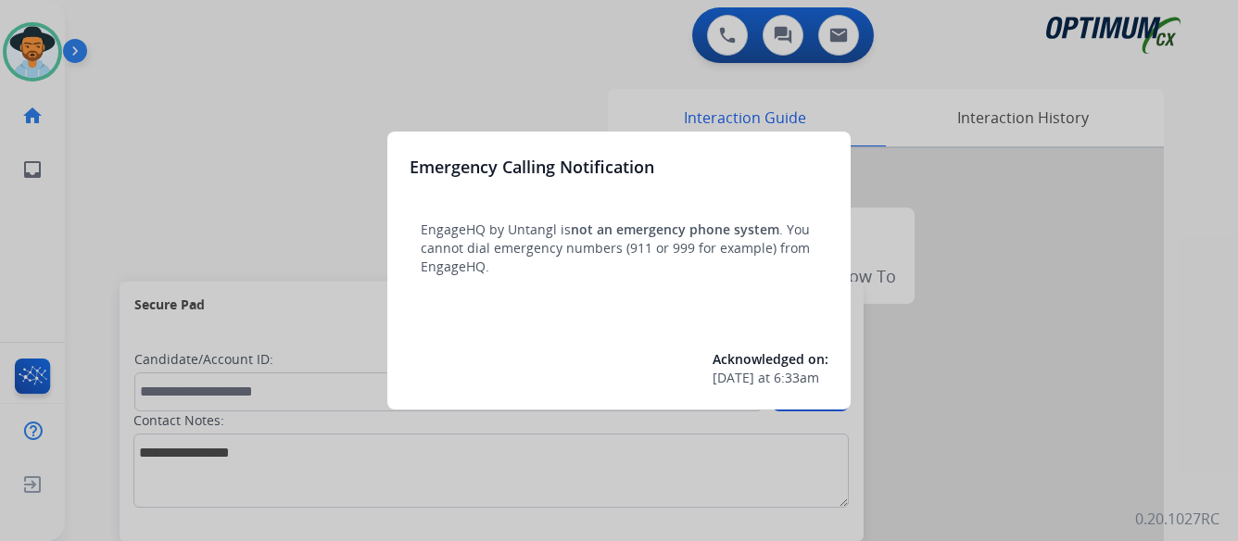
click at [1094, 253] on div at bounding box center [619, 270] width 1238 height 541
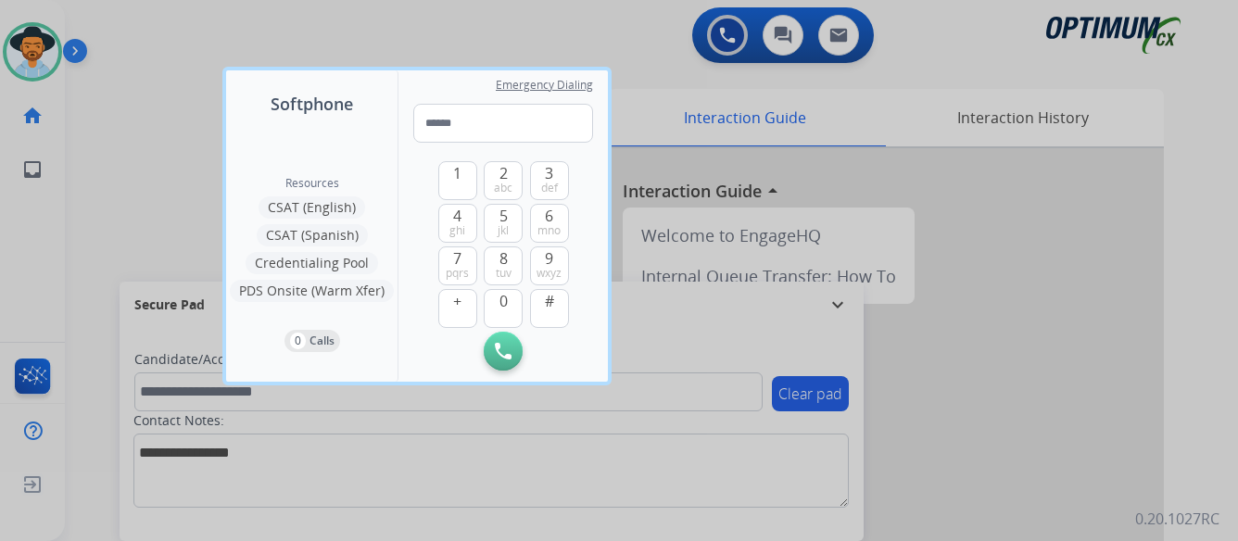
click at [1094, 253] on div at bounding box center [619, 270] width 1238 height 541
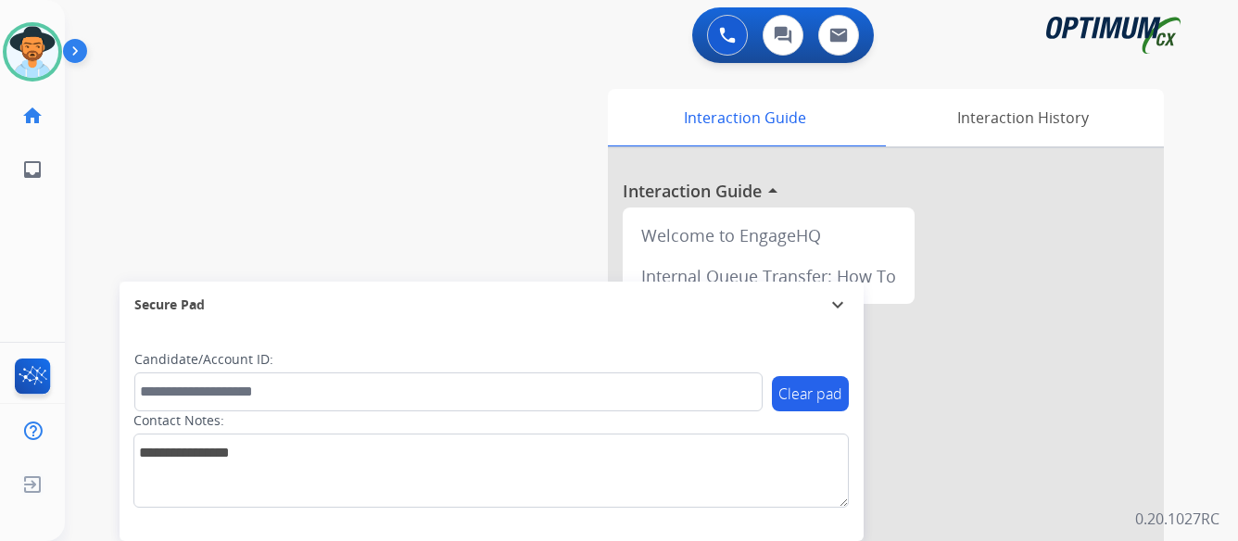
click at [72, 49] on img at bounding box center [79, 54] width 32 height 35
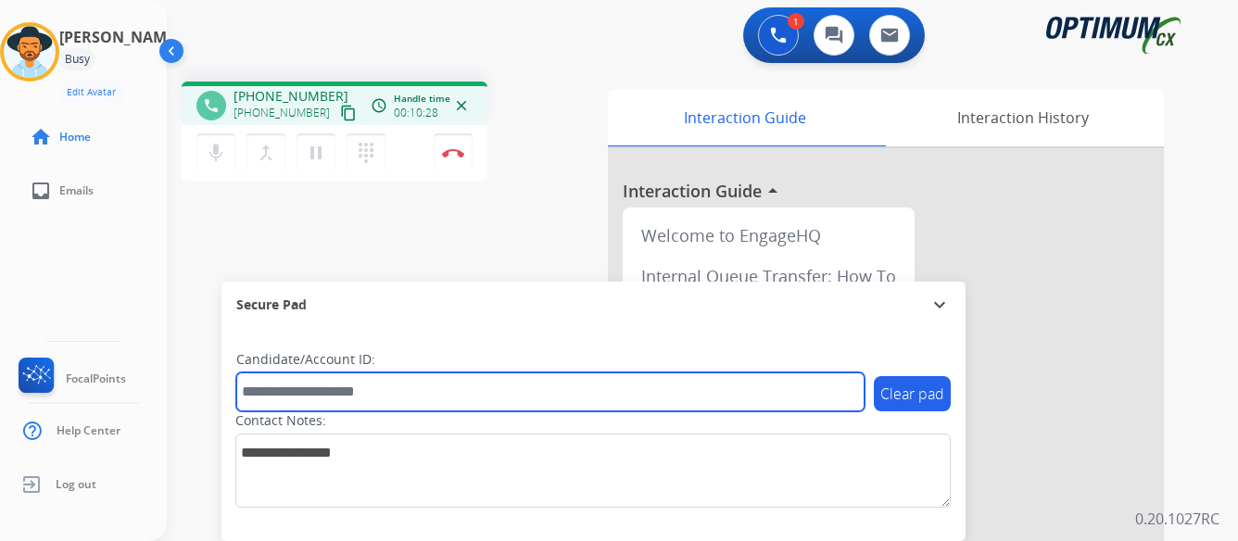
paste input "*******"
type input "*******"
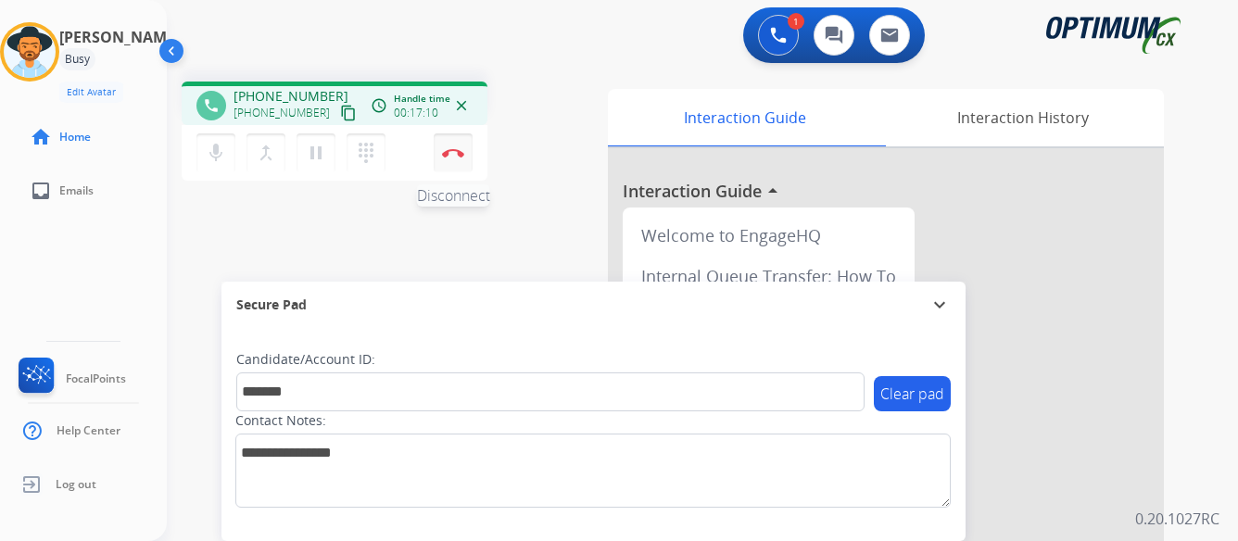
click at [453, 149] on img at bounding box center [453, 152] width 22 height 9
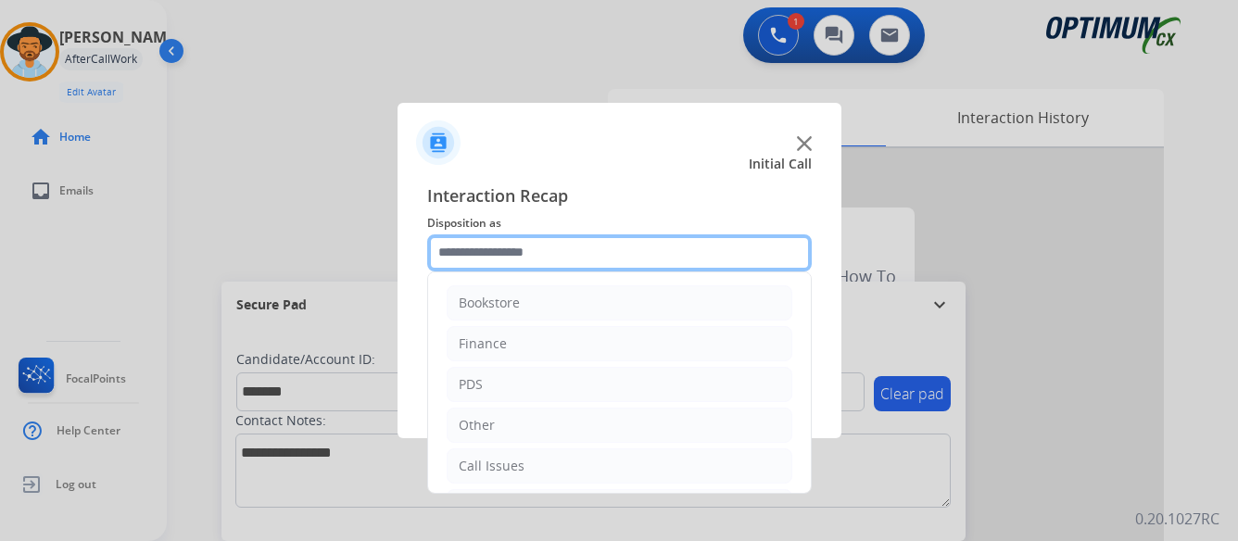
click at [595, 257] on input "text" at bounding box center [619, 252] width 385 height 37
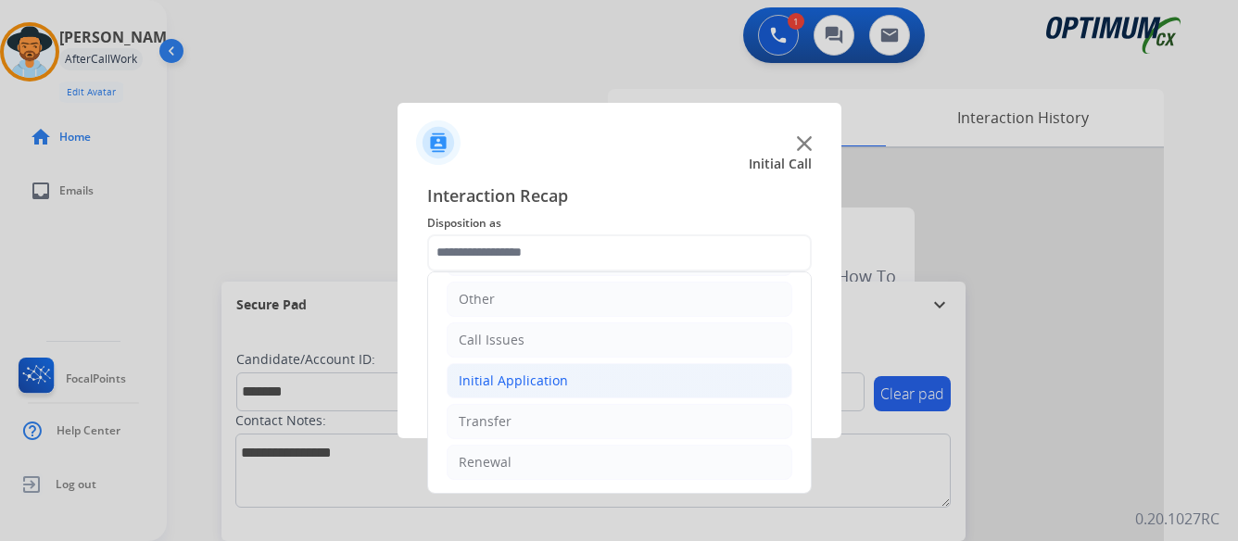
click at [571, 380] on li "Initial Application" at bounding box center [620, 380] width 346 height 35
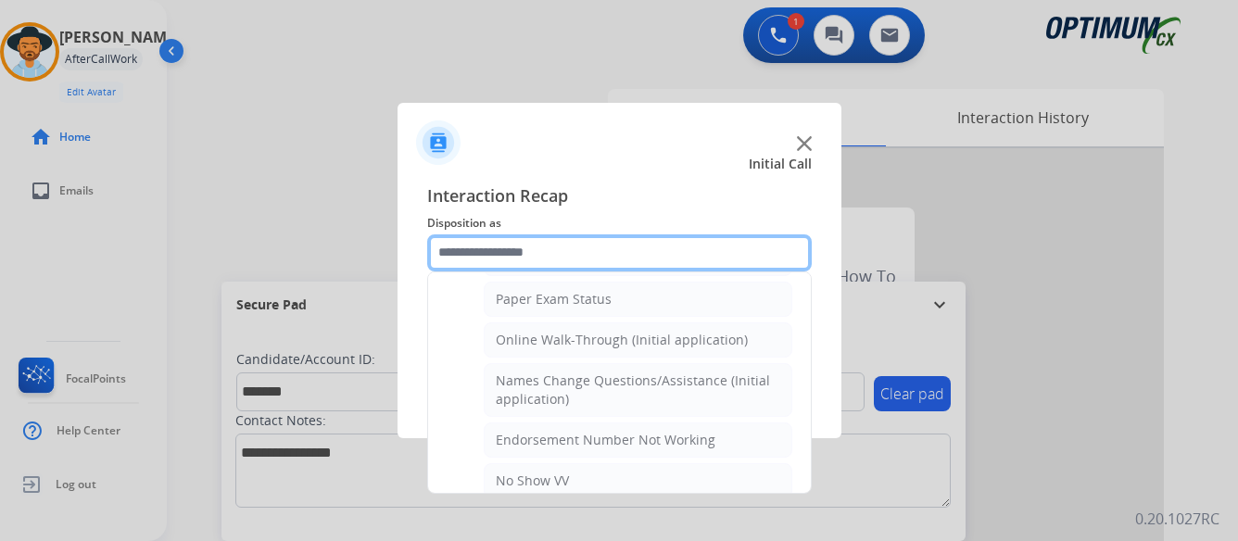
scroll to position [404, 0]
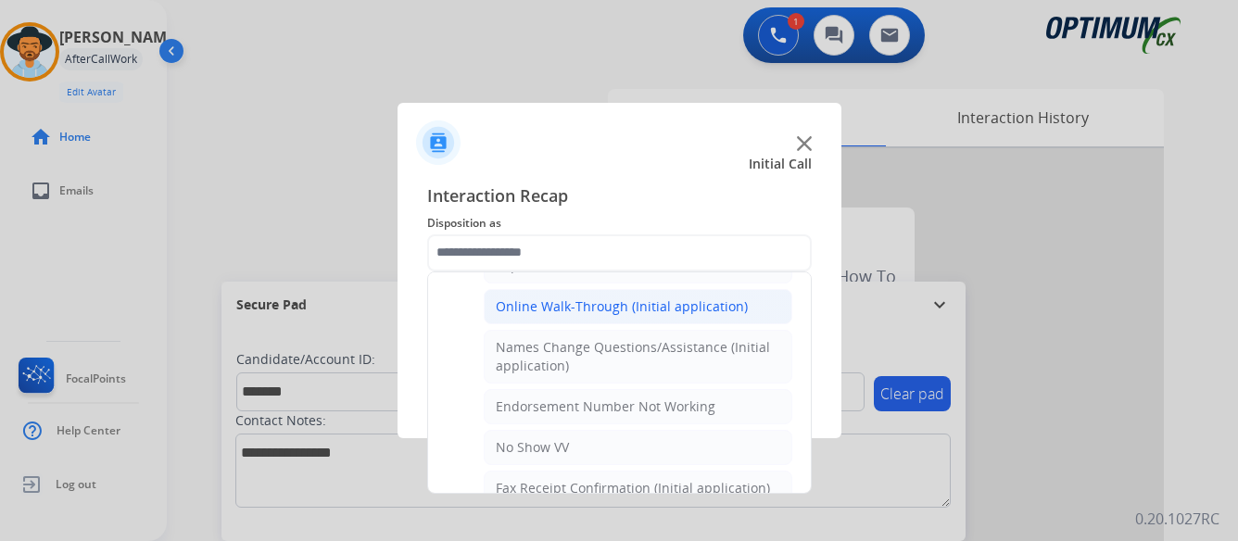
click at [584, 298] on div "Online Walk-Through (Initial application)" at bounding box center [622, 306] width 252 height 19
type input "**********"
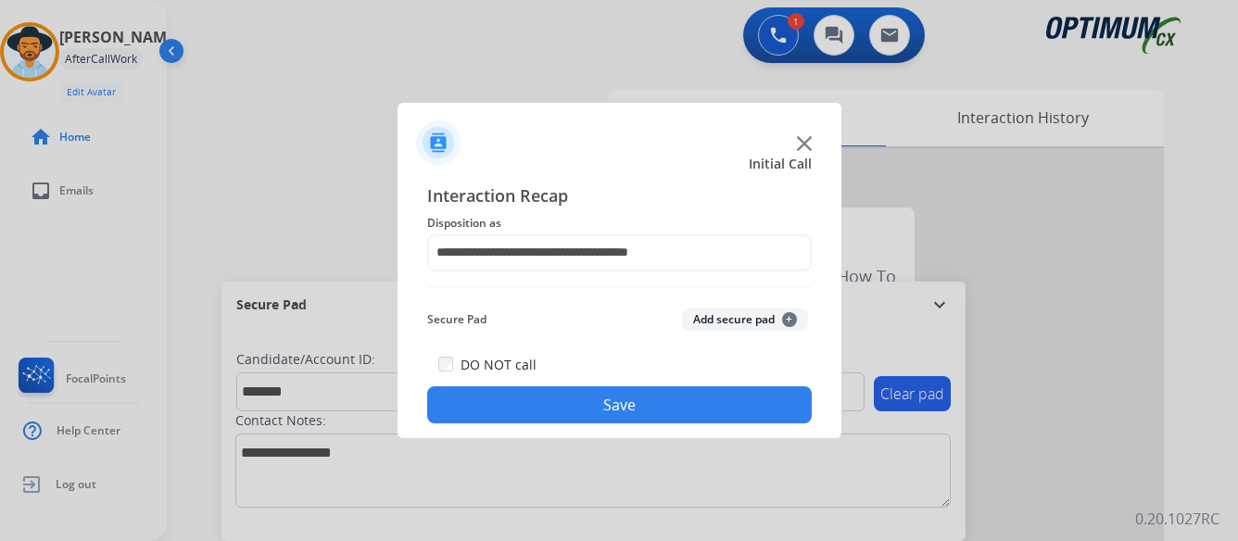
click at [631, 405] on button "Save" at bounding box center [619, 404] width 385 height 37
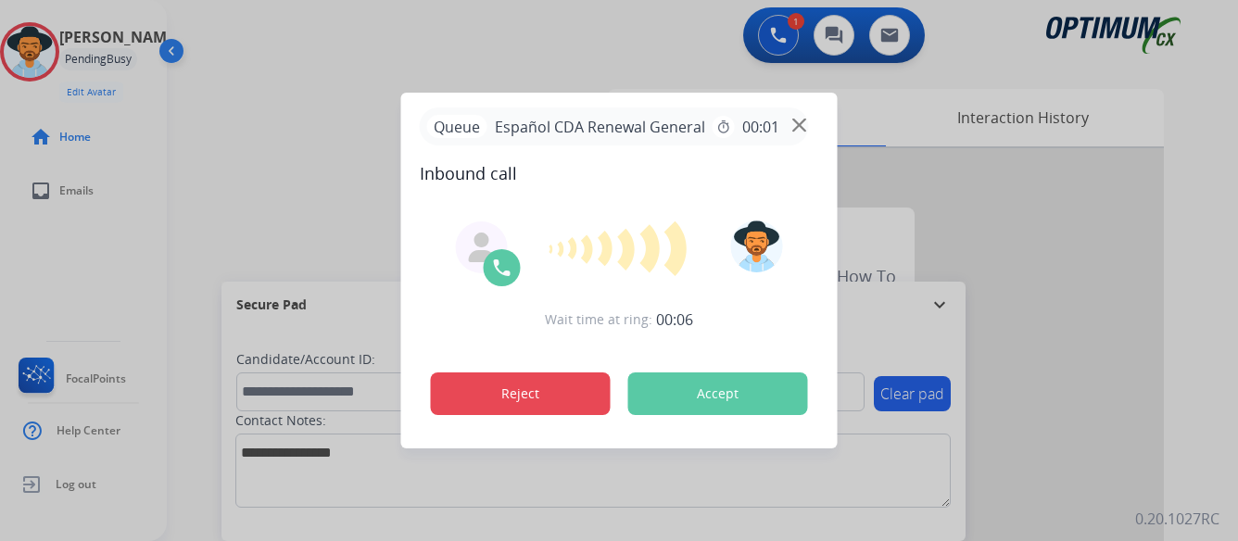
click at [565, 389] on button "Reject" at bounding box center [521, 393] width 180 height 43
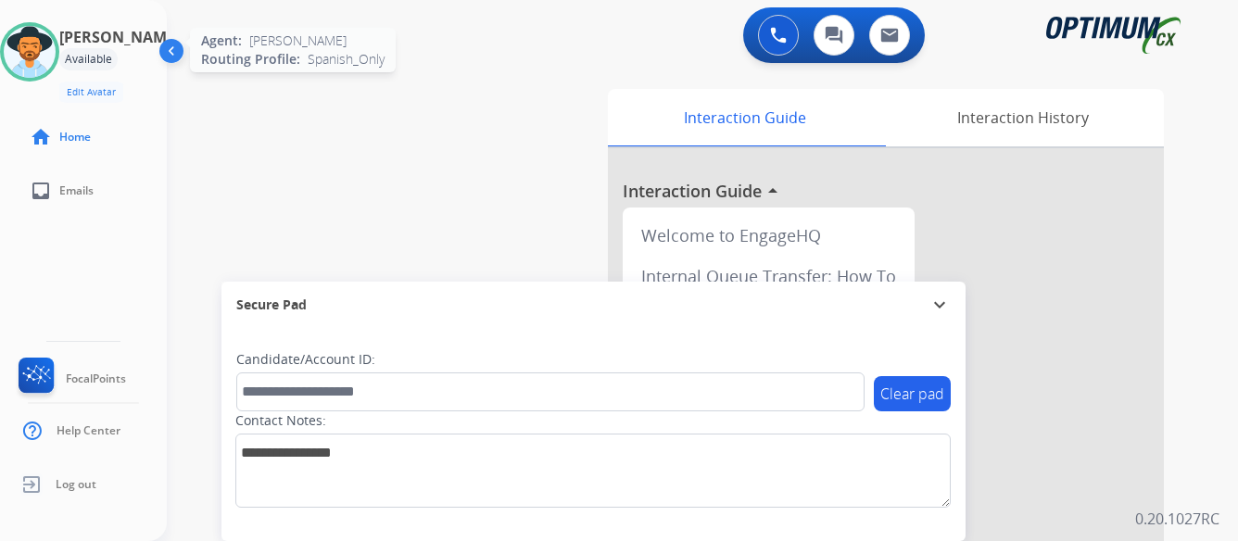
click at [51, 45] on img at bounding box center [30, 52] width 52 height 52
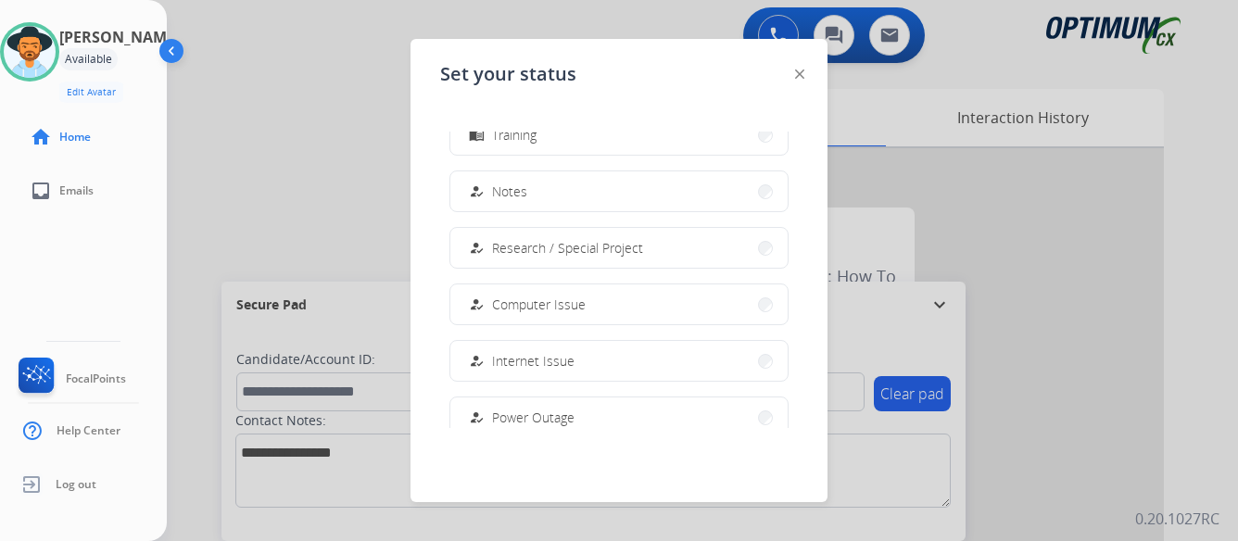
scroll to position [462, 0]
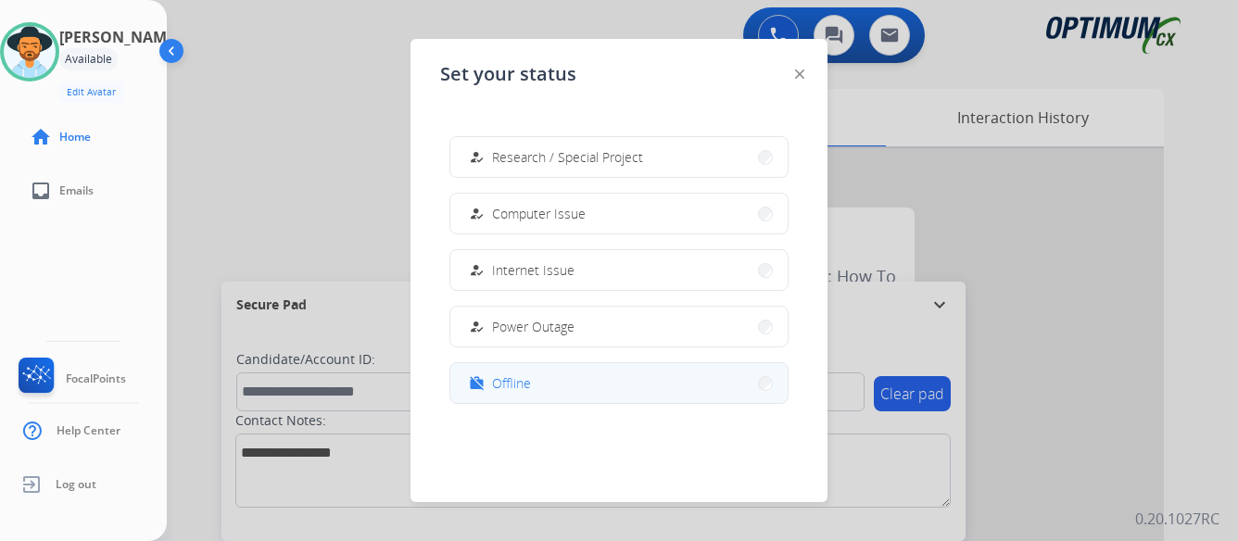
click at [591, 386] on button "work_off Offline" at bounding box center [618, 383] width 337 height 40
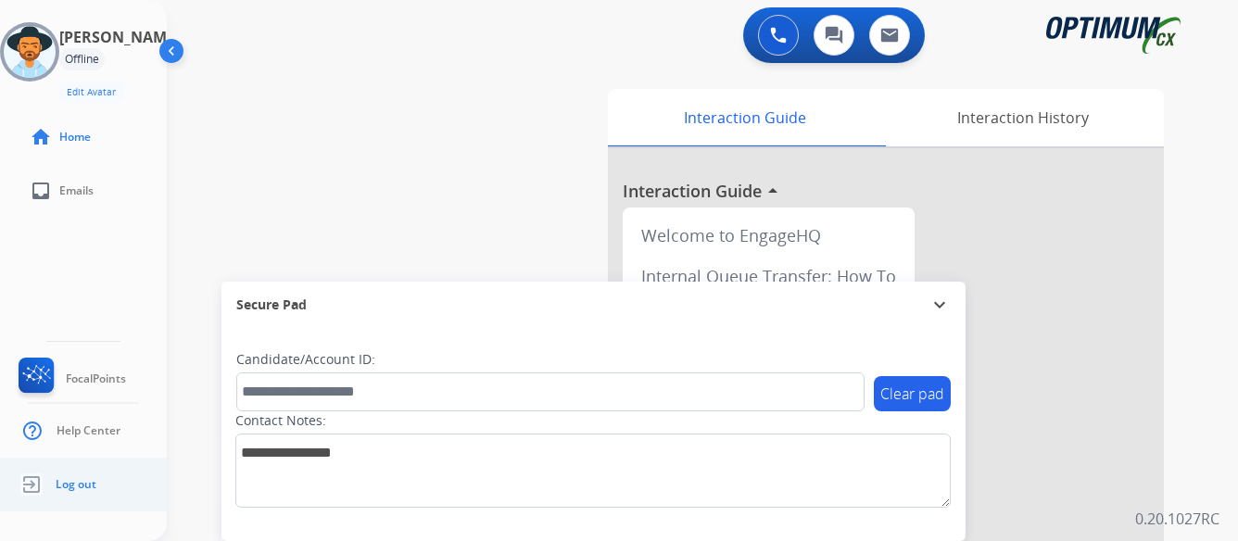
click at [67, 481] on span "Log out" at bounding box center [76, 484] width 41 height 15
